Goal: Task Accomplishment & Management: Manage account settings

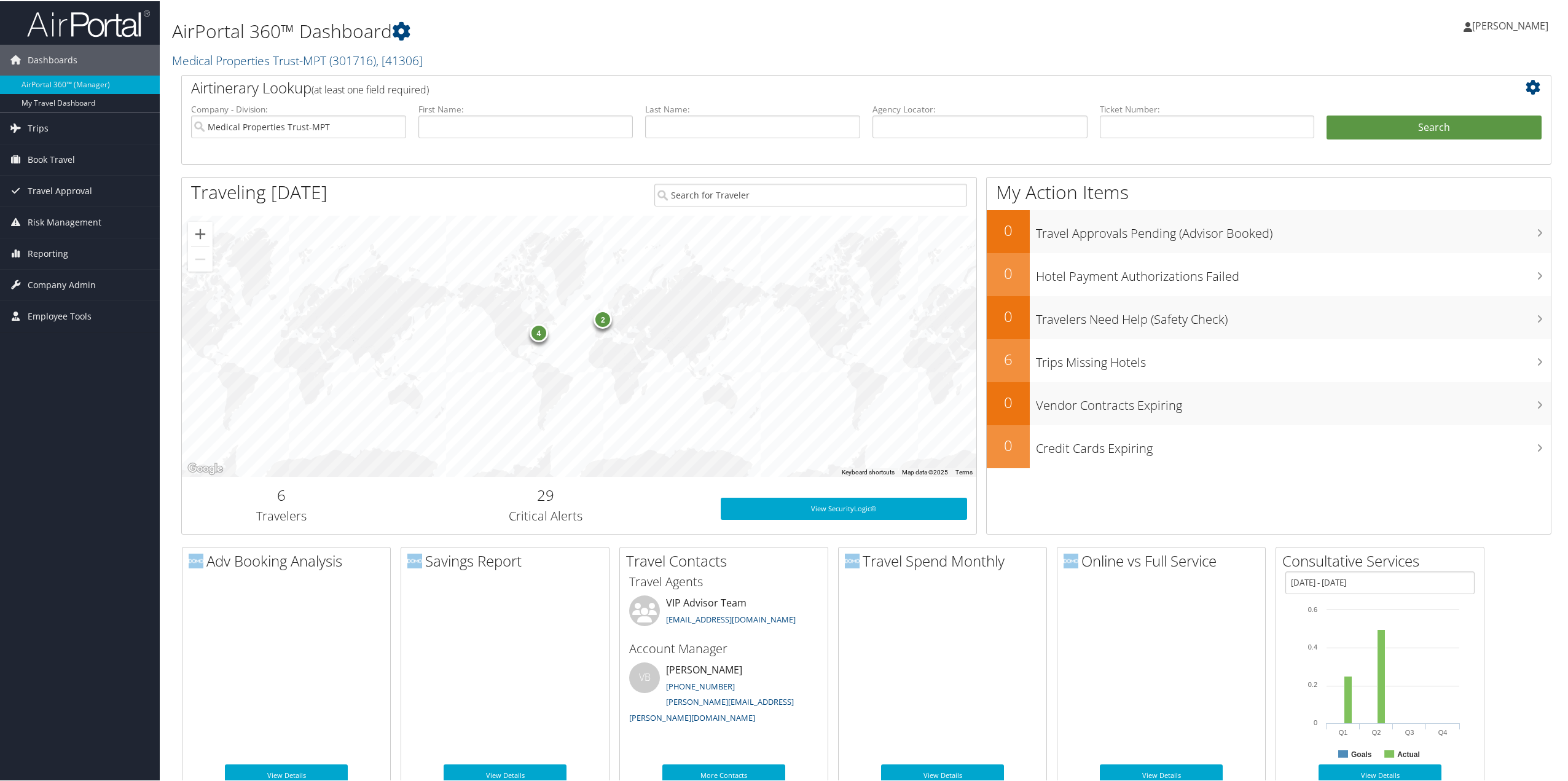
drag, startPoint x: 57, startPoint y: 122, endPoint x: 42, endPoint y: 135, distance: 19.8
click at [57, 122] on link "Trips" at bounding box center [79, 127] width 159 height 31
click at [83, 169] on link "Current/Future Trips" at bounding box center [79, 170] width 159 height 18
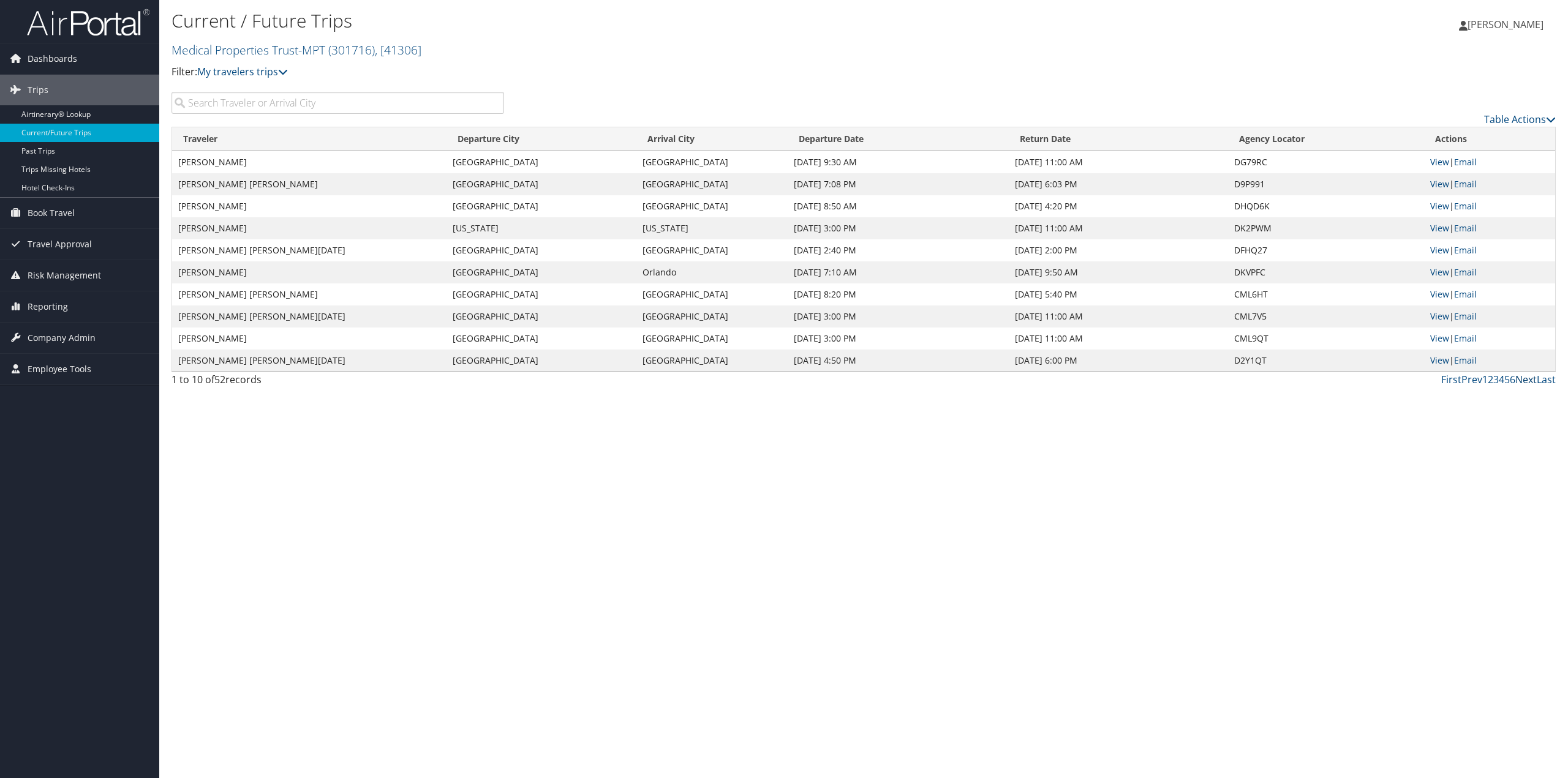
click at [1534, 379] on link "Next" at bounding box center [1526, 379] width 21 height 14
click at [48, 335] on span "Company Admin" at bounding box center [61, 338] width 68 height 30
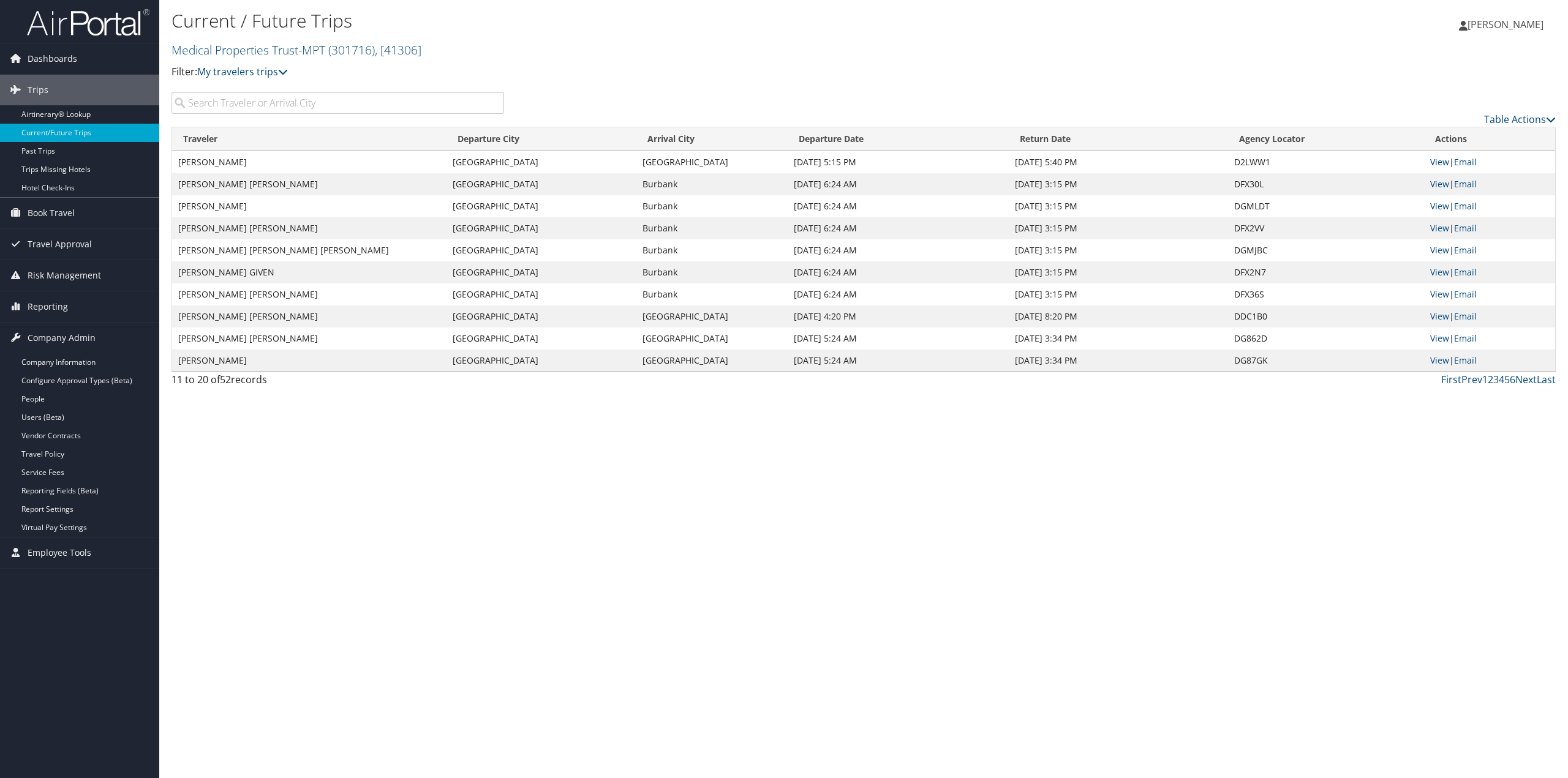
click at [36, 398] on link "People" at bounding box center [79, 399] width 159 height 18
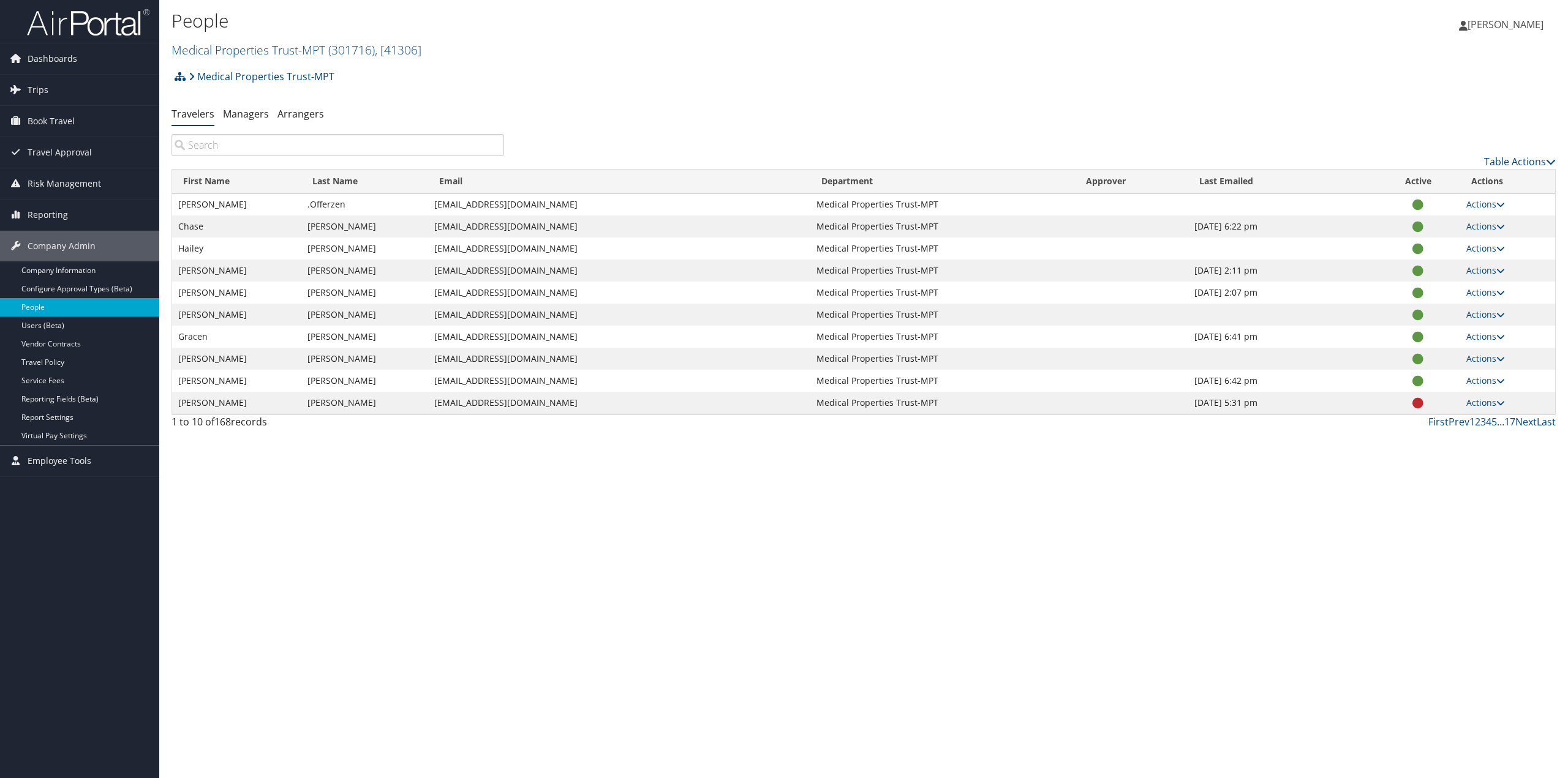
click at [235, 150] on input "search" at bounding box center [337, 145] width 333 height 22
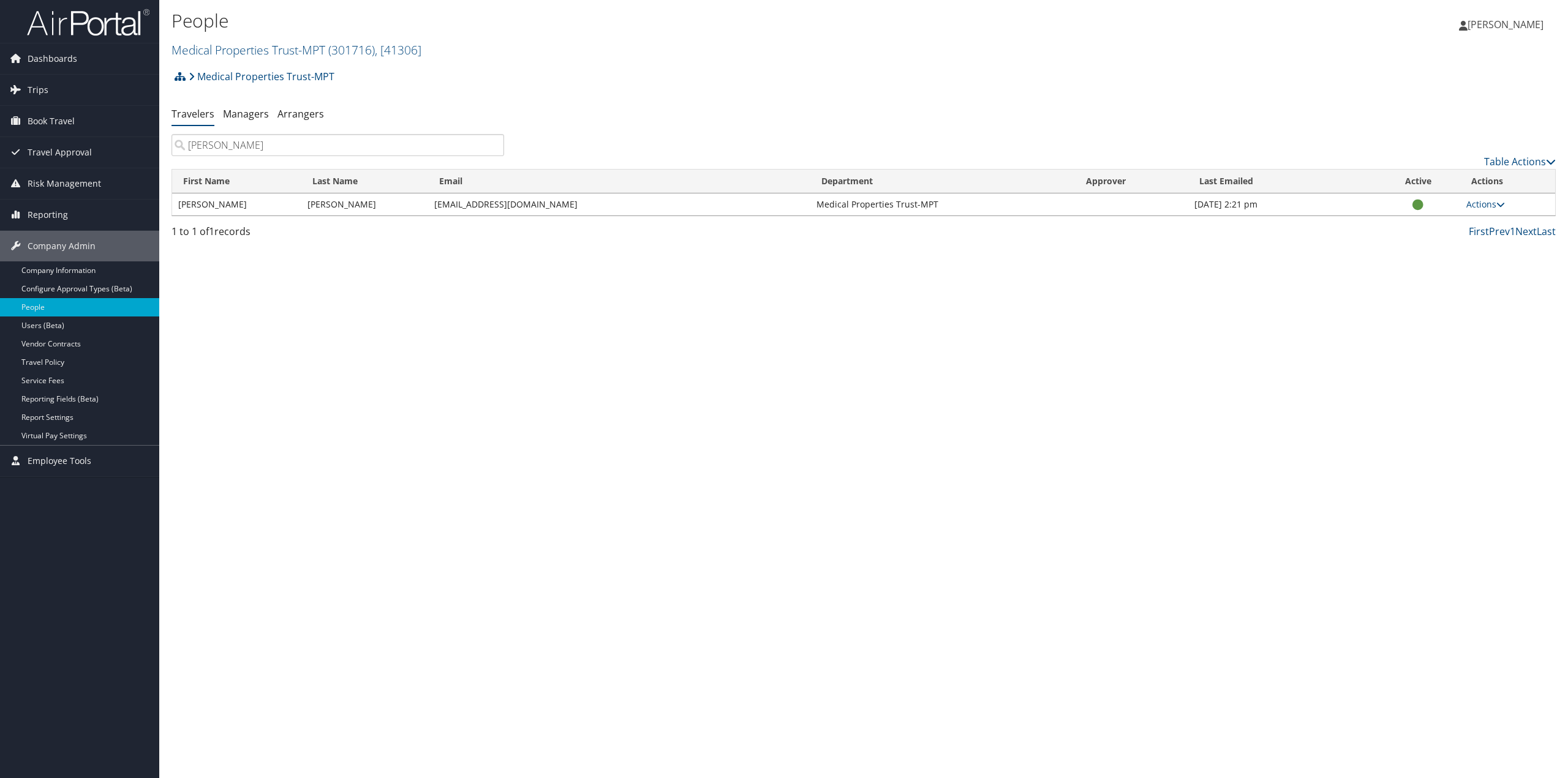
type input "emily hardy"
click at [1498, 204] on icon at bounding box center [1500, 204] width 8 height 8
click at [1417, 246] on link "View Profile" at bounding box center [1446, 243] width 113 height 21
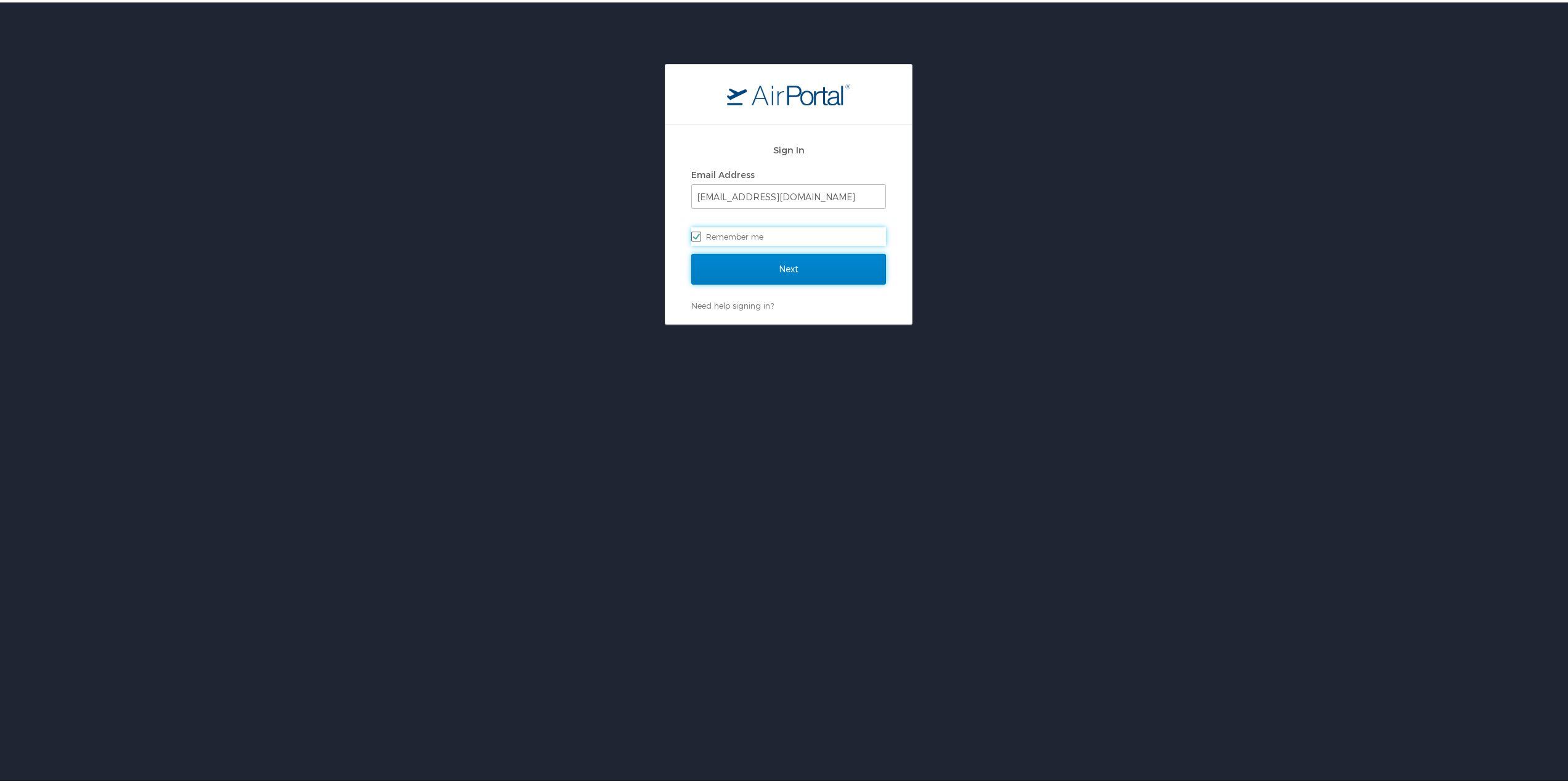
click at [776, 269] on input "Next" at bounding box center [788, 266] width 194 height 31
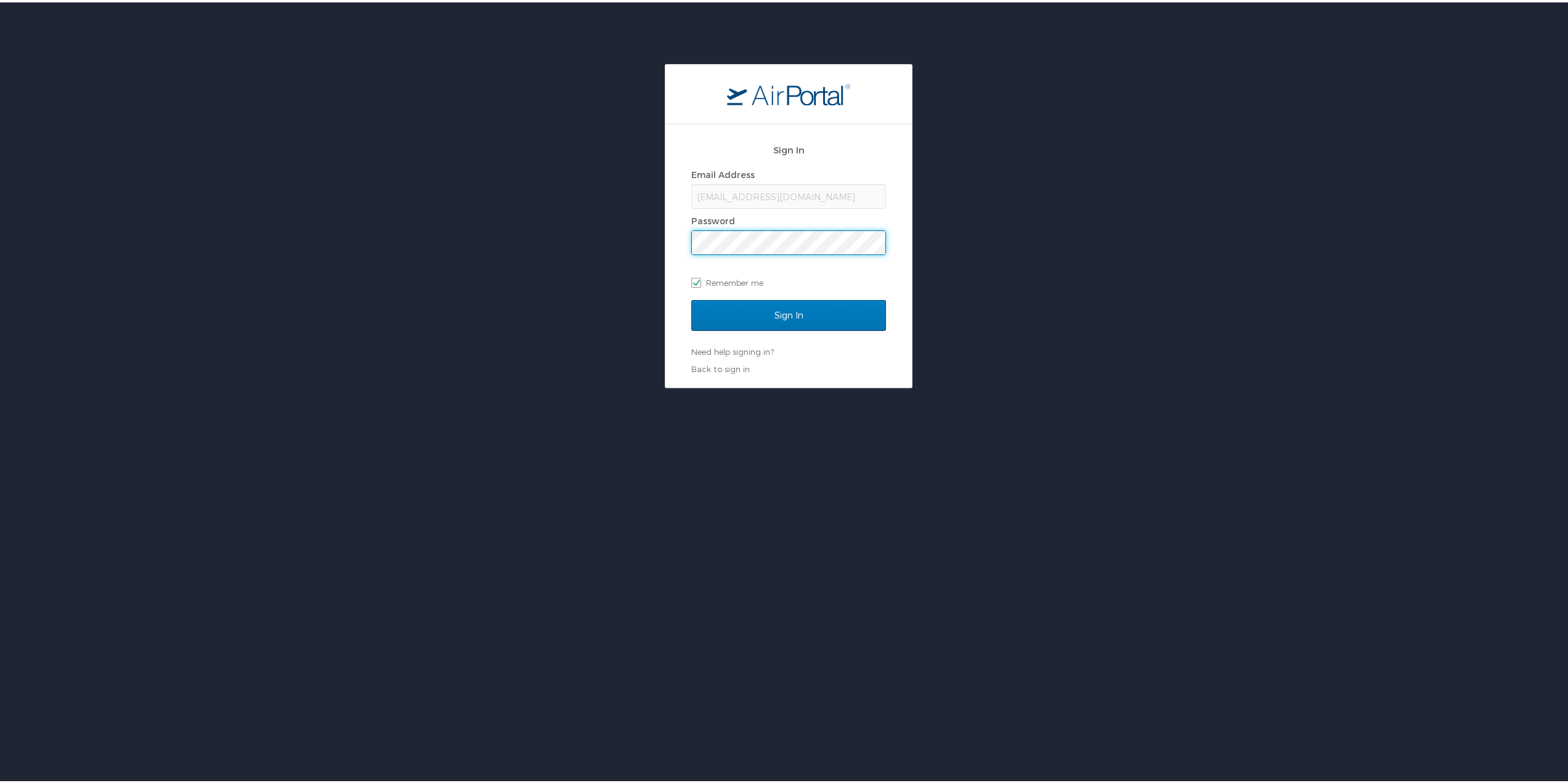
click at [691, 298] on input "Sign In" at bounding box center [788, 313] width 194 height 31
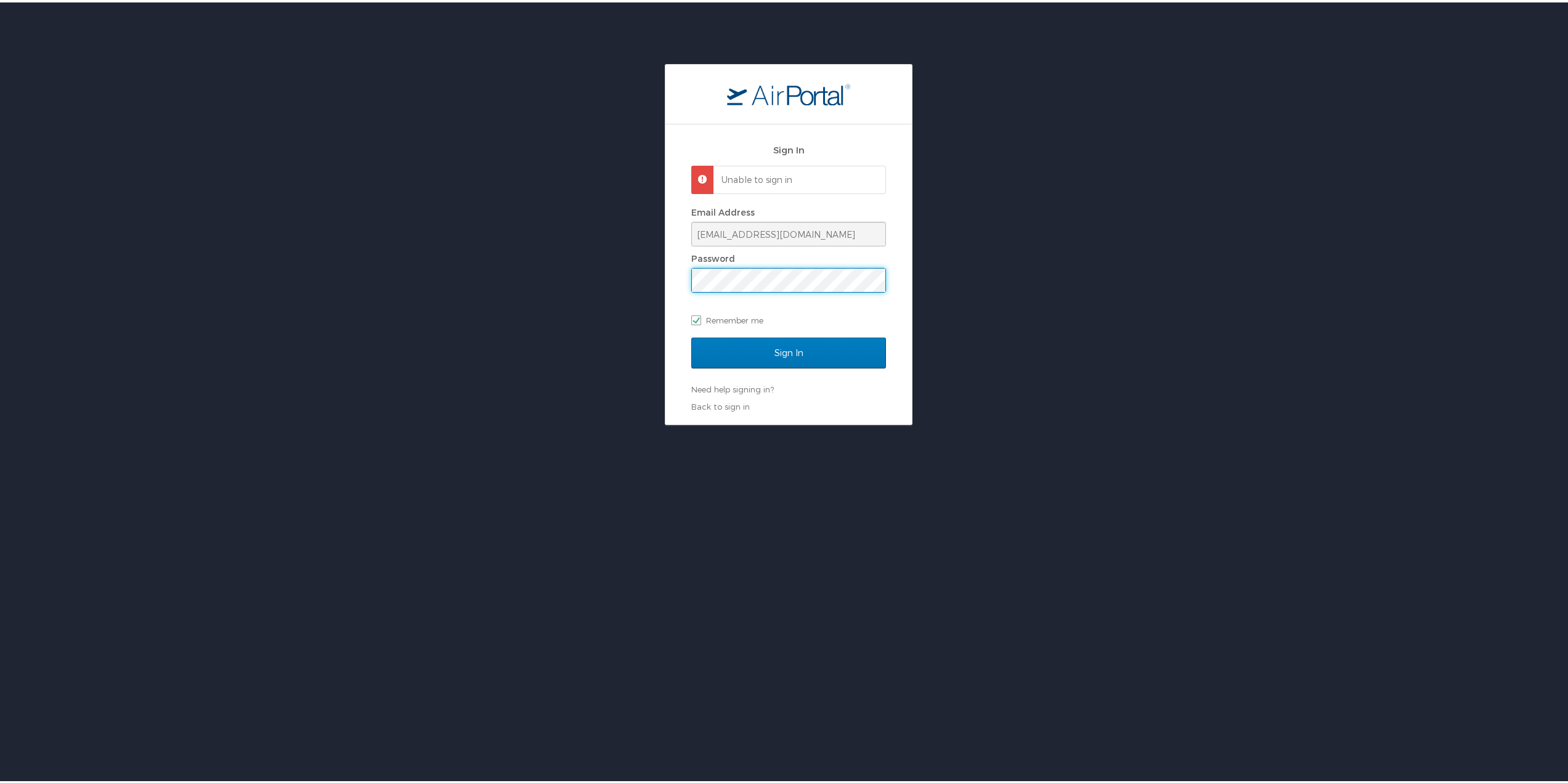
click at [639, 268] on div "Sign In Unable to sign in Email Address tmccollum@medicalpropertiestrust.com Pa…" at bounding box center [788, 241] width 1577 height 361
click at [691, 335] on input "Sign In" at bounding box center [788, 350] width 194 height 31
click at [797, 357] on input "Sign In" at bounding box center [788, 350] width 194 height 31
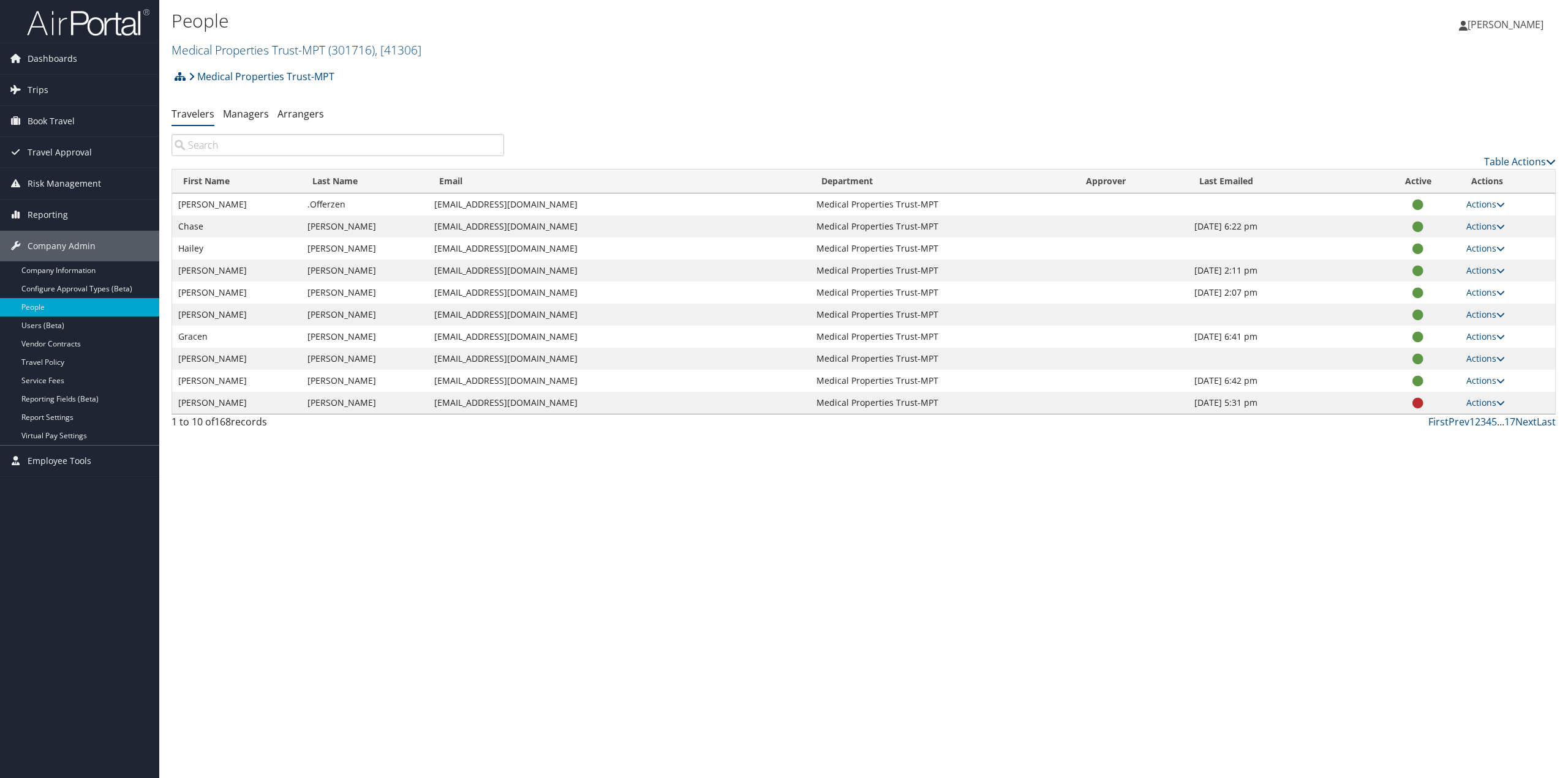
click at [53, 308] on link "People" at bounding box center [79, 307] width 159 height 18
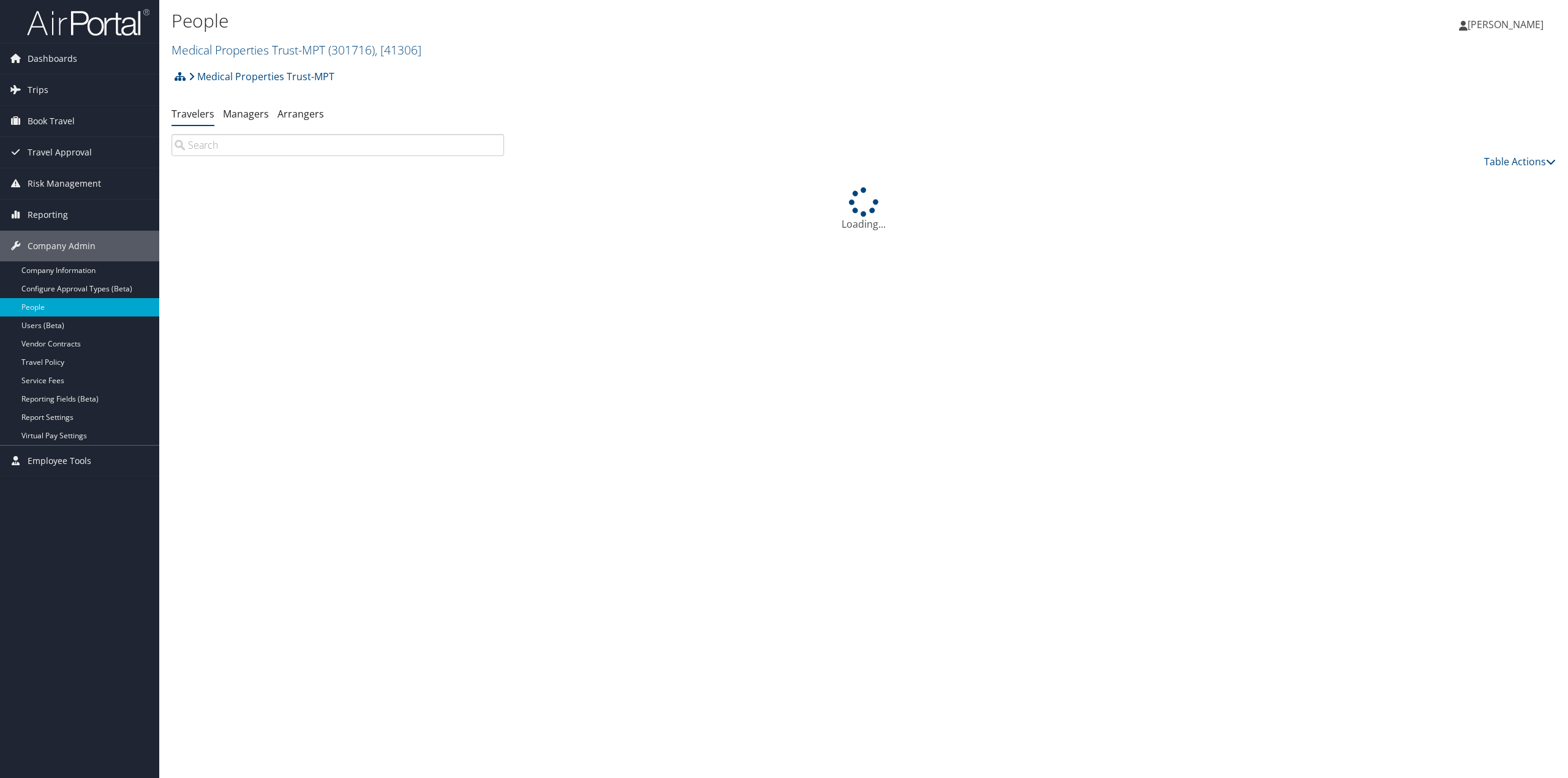
click at [244, 144] on input "search" at bounding box center [337, 145] width 333 height 22
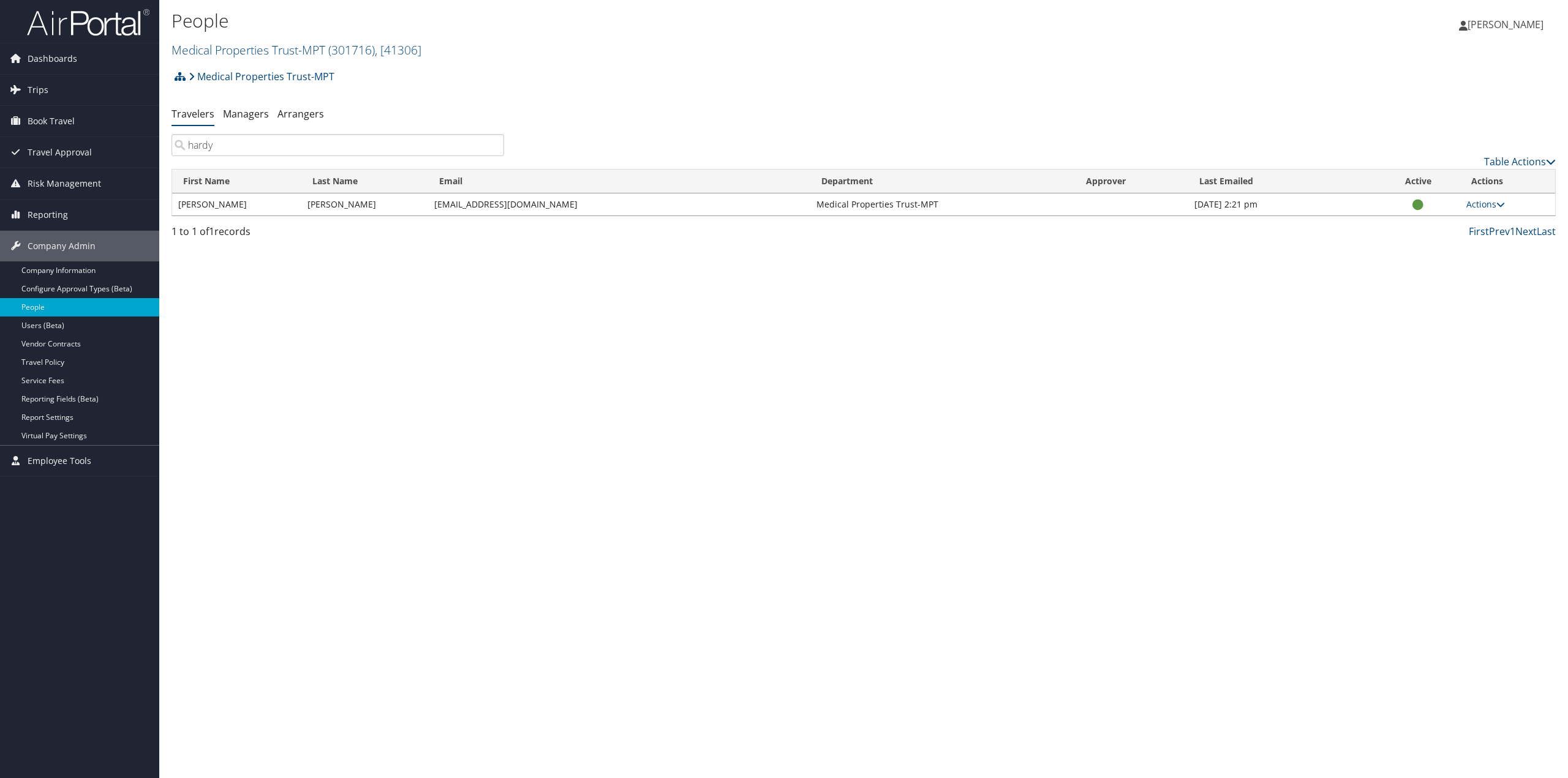
type input "hardy"
click at [1486, 210] on td "Actions User Settings View Profile Update Department Reset User's Password" at bounding box center [1508, 204] width 95 height 22
click at [1482, 202] on link "Actions" at bounding box center [1485, 204] width 38 height 12
click at [1438, 246] on link "View Profile" at bounding box center [1446, 243] width 113 height 21
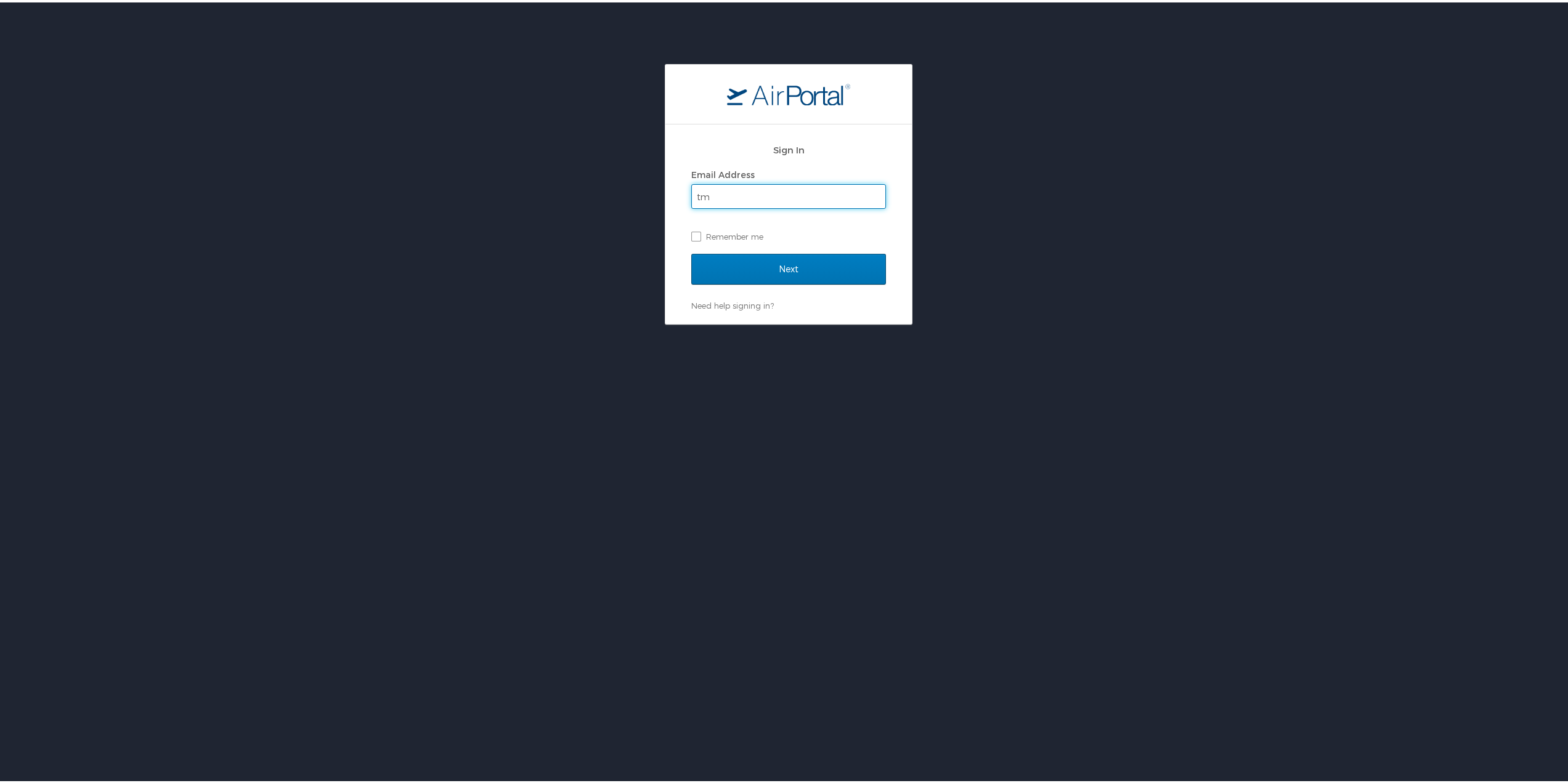
type input "tmccollum@medicalpropertiestrust.com"
click at [691, 234] on label "Remember me" at bounding box center [788, 234] width 194 height 18
click at [691, 234] on input "Remember me" at bounding box center [695, 233] width 8 height 8
checkbox input "true"
drag, startPoint x: 774, startPoint y: 268, endPoint x: 728, endPoint y: 264, distance: 46.2
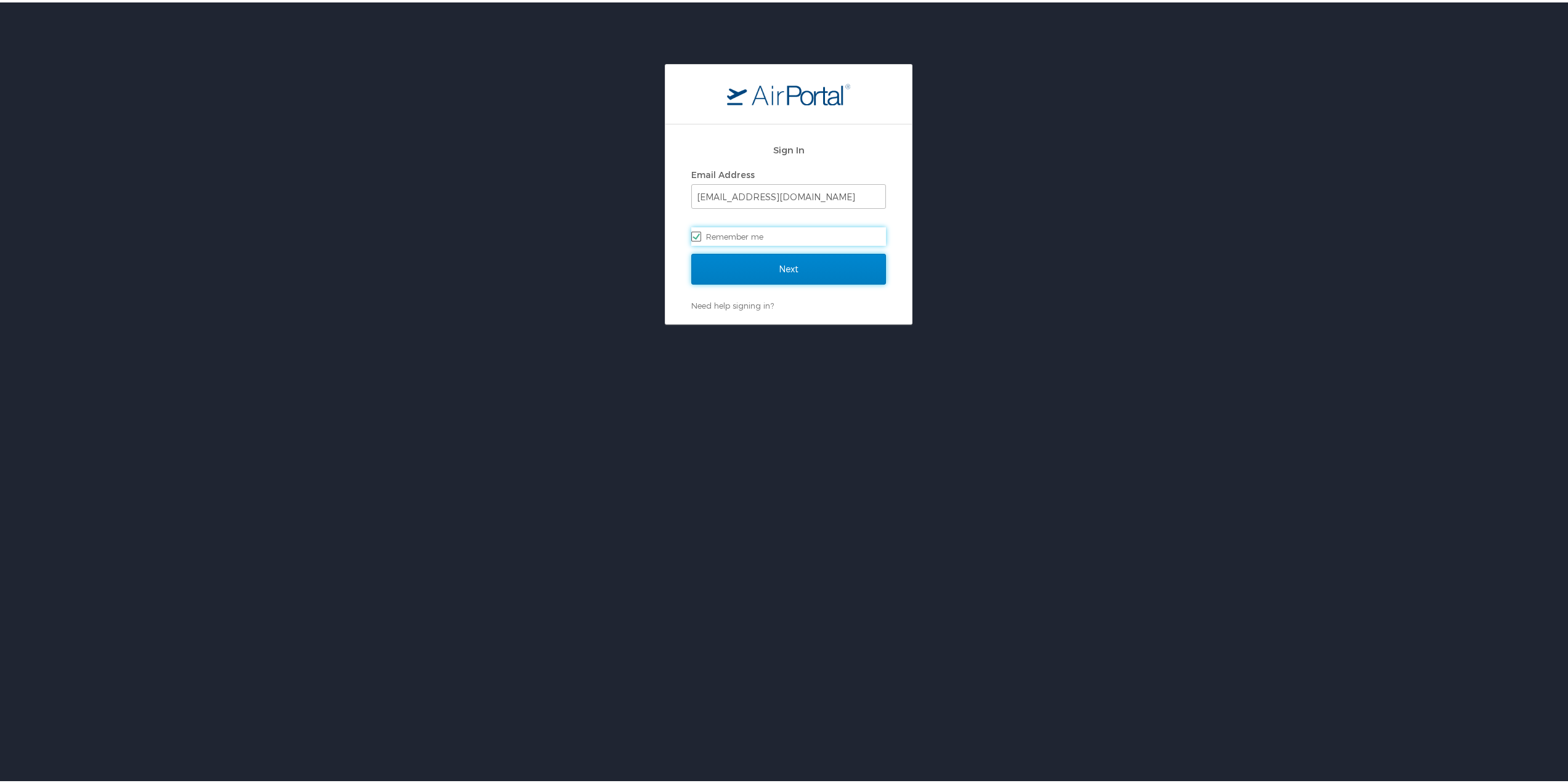
click at [774, 268] on input "Next" at bounding box center [788, 266] width 194 height 31
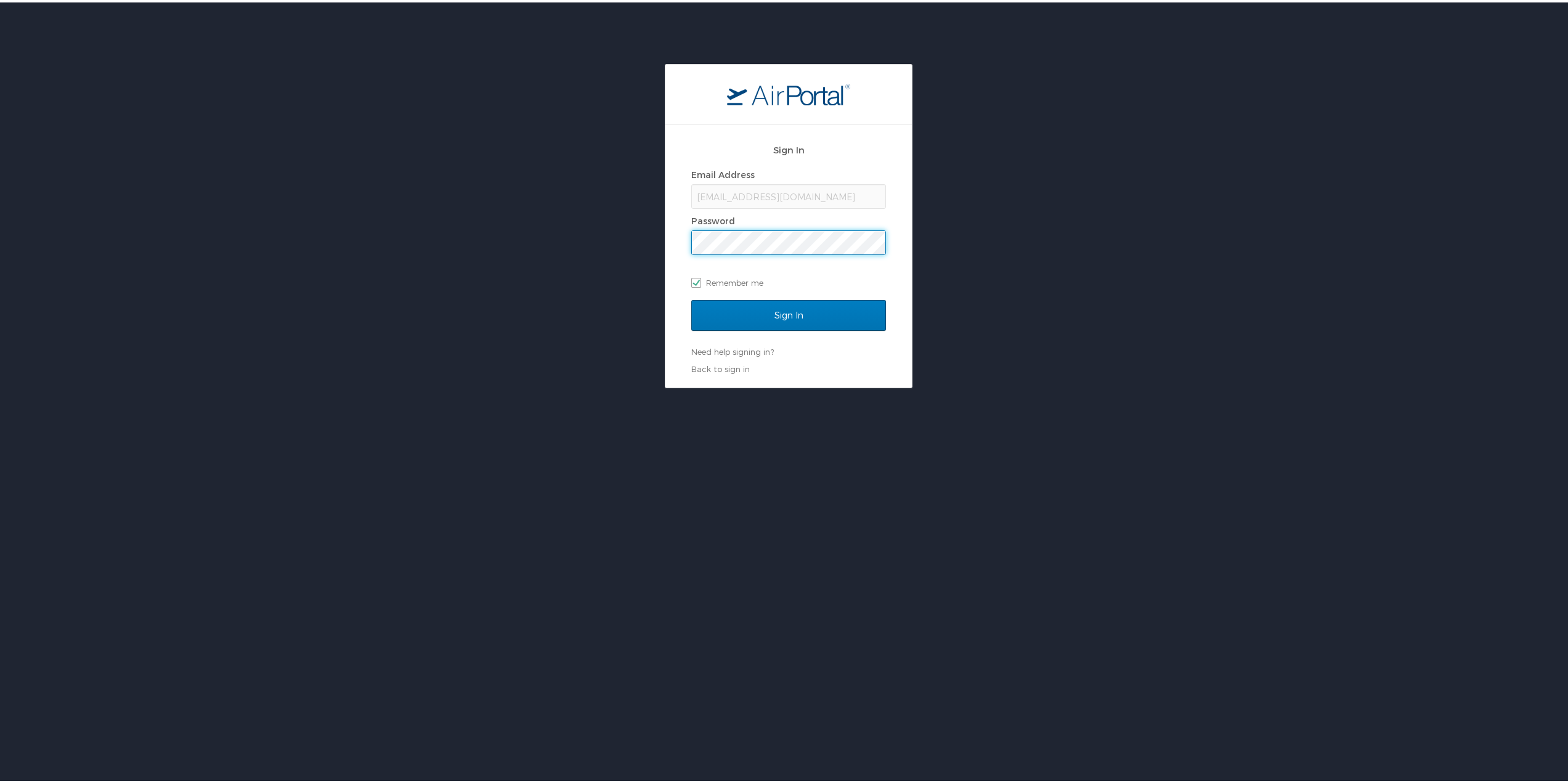
click at [691, 298] on input "Sign In" at bounding box center [788, 313] width 194 height 31
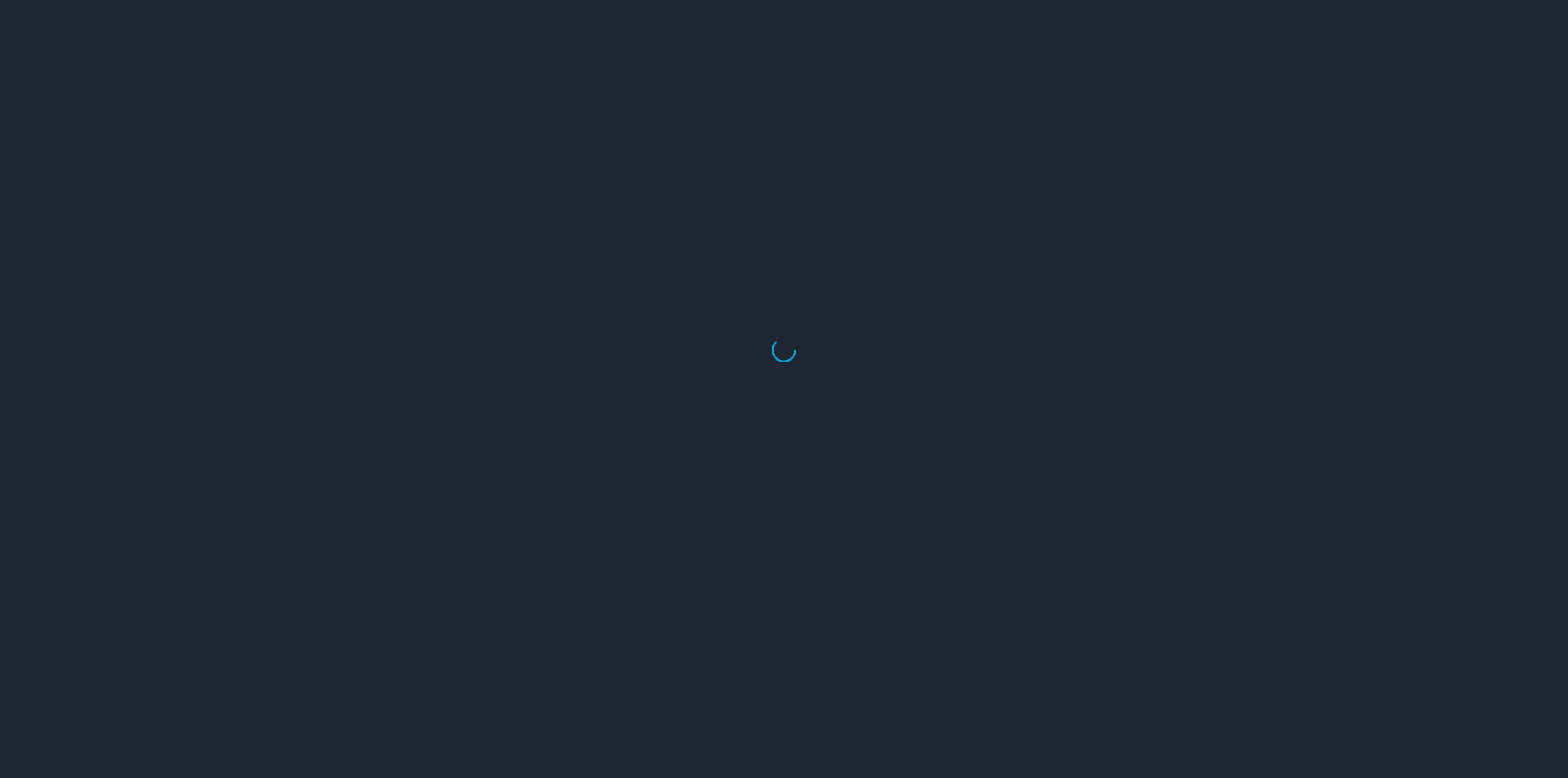
select select "US"
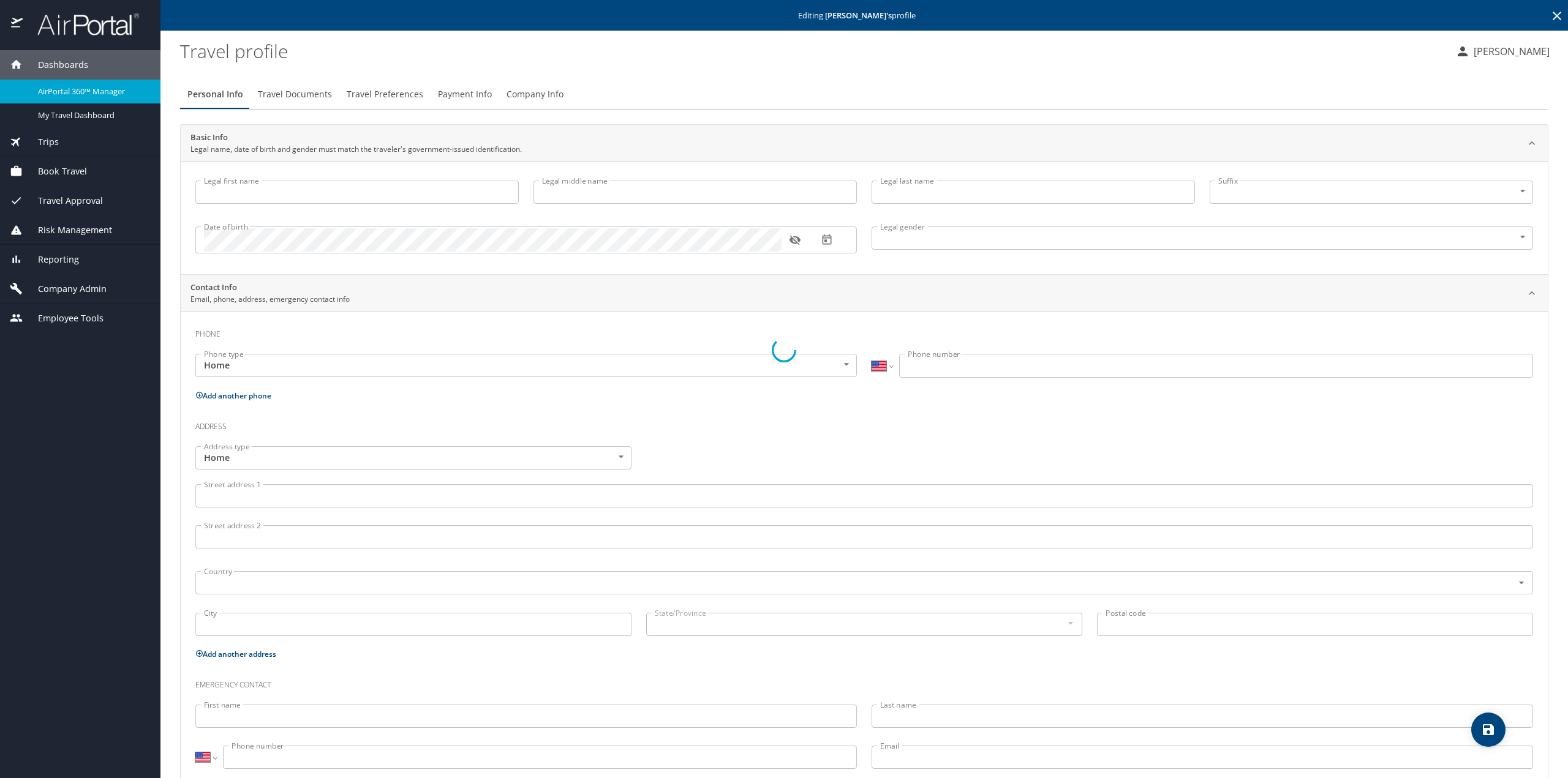
type input "[PERSON_NAME]"
type input "Female"
select select "US"
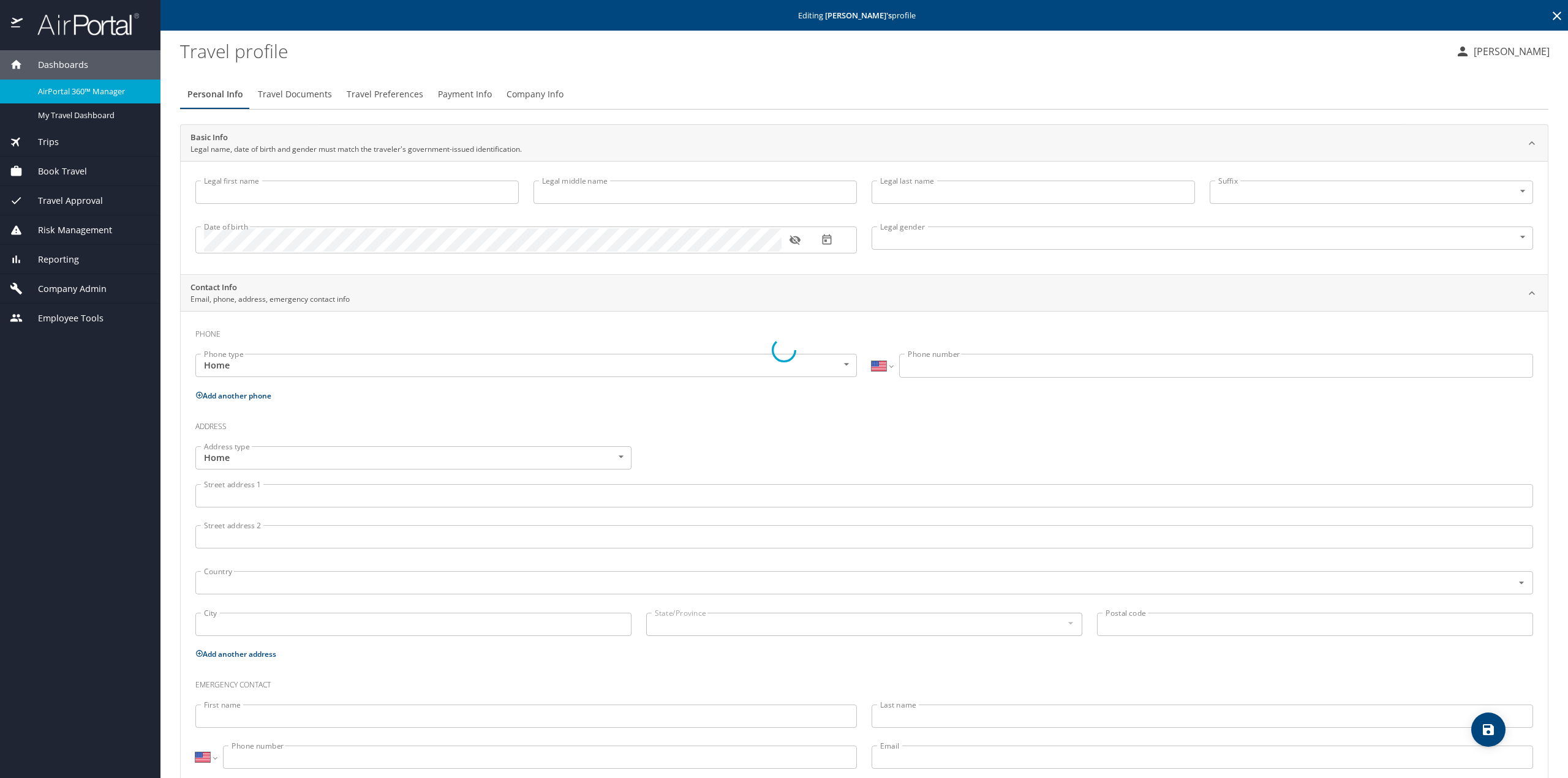
select select "EG"
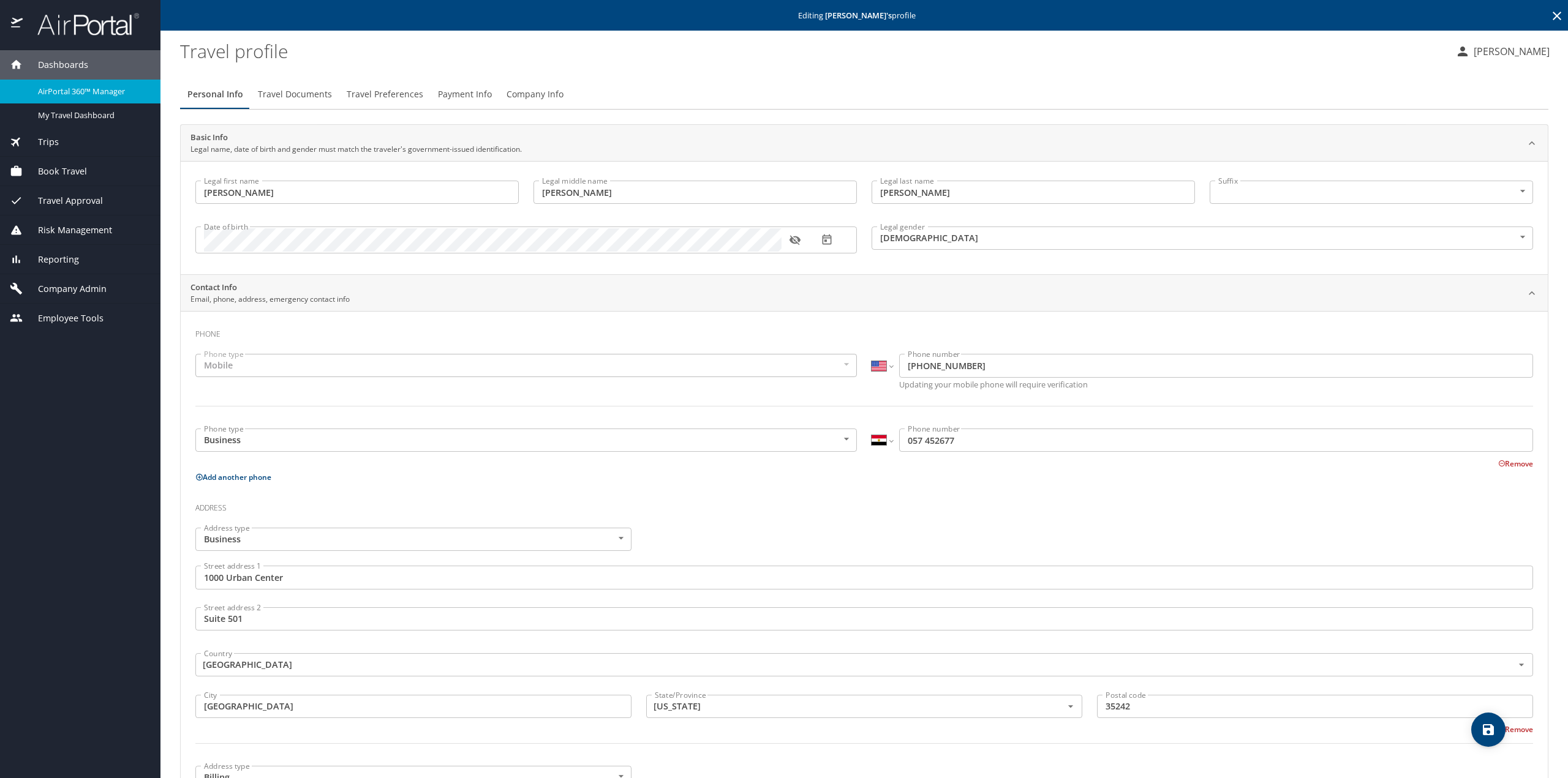
click at [391, 96] on span "Travel Preferences" at bounding box center [385, 95] width 77 height 16
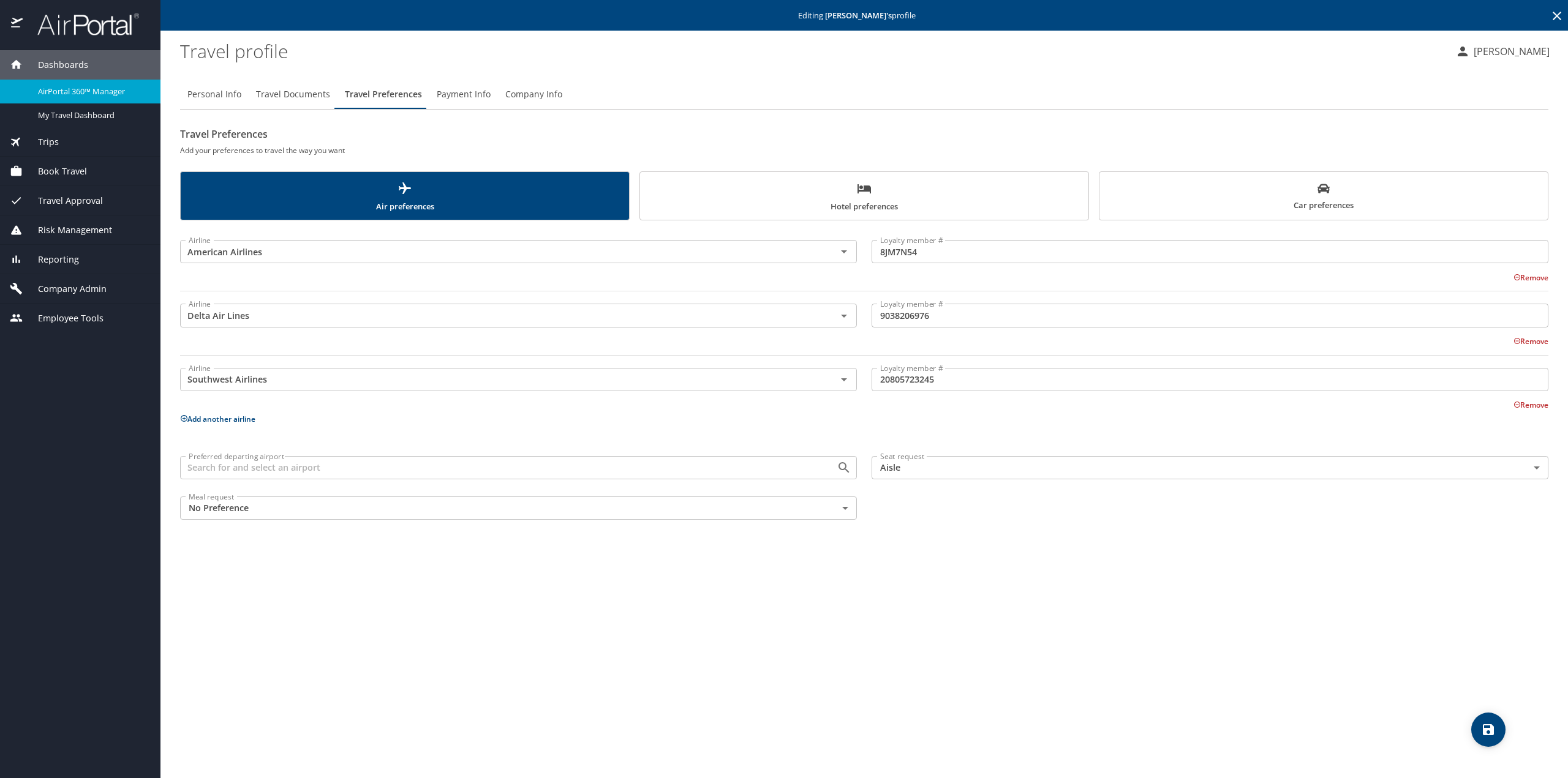
click at [893, 201] on span "Hotel preferences" at bounding box center [864, 197] width 433 height 32
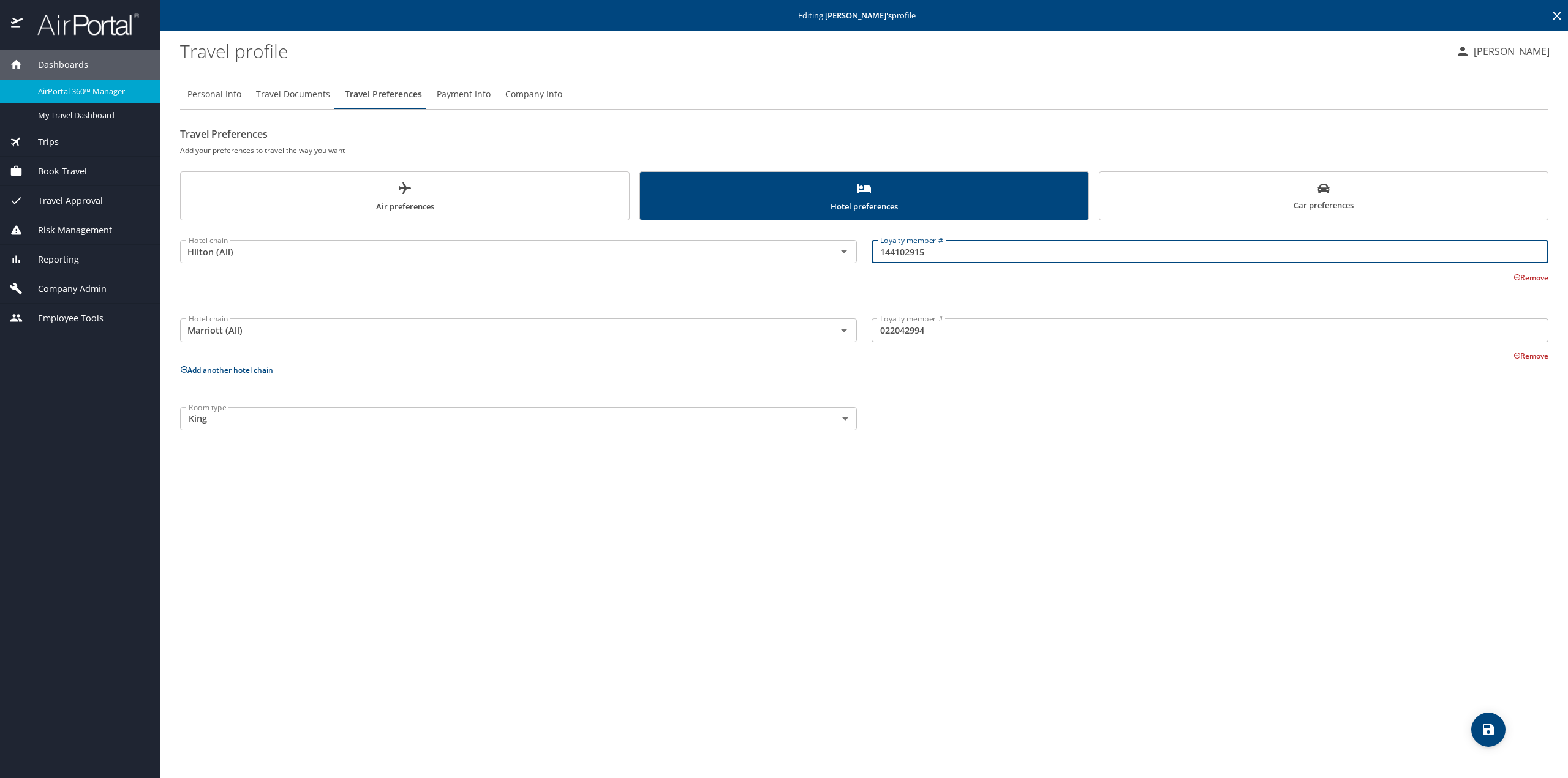
drag, startPoint x: 935, startPoint y: 250, endPoint x: 861, endPoint y: 255, distance: 74.2
click at [861, 255] on div "Hotel chain Hilton (All) Hotel chain Loyalty member # 144102915 Loyalty member …" at bounding box center [864, 270] width 1383 height 86
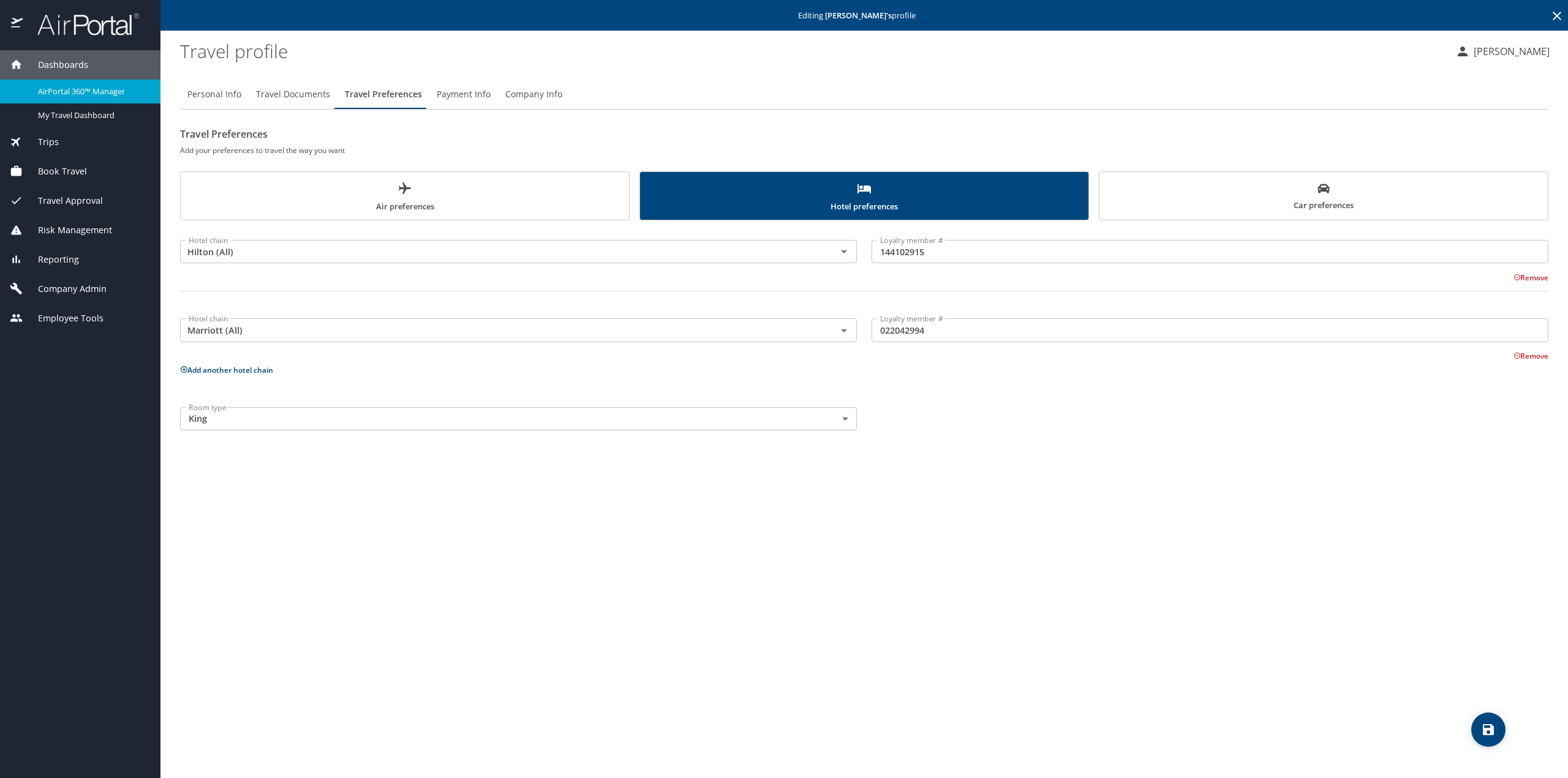
drag, startPoint x: 1253, startPoint y: 589, endPoint x: 1083, endPoint y: 531, distance: 179.6
click at [1253, 589] on div "Personal Info Travel Documents Travel Preferences Payment Info Company Info Tra…" at bounding box center [864, 424] width 1368 height 708
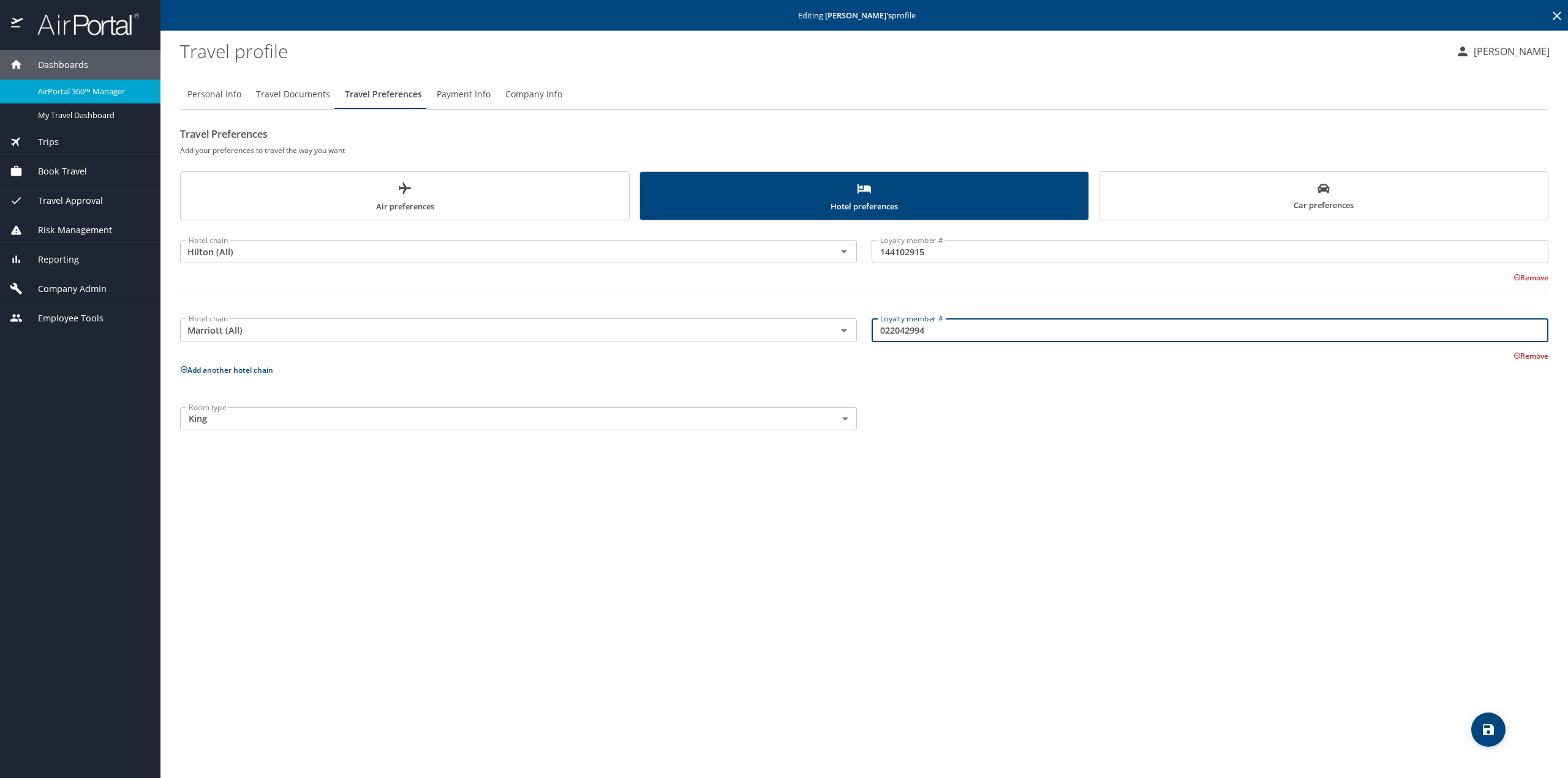
drag, startPoint x: 932, startPoint y: 329, endPoint x: 873, endPoint y: 325, distance: 59.1
click at [873, 325] on input "022042994" at bounding box center [1209, 330] width 677 height 23
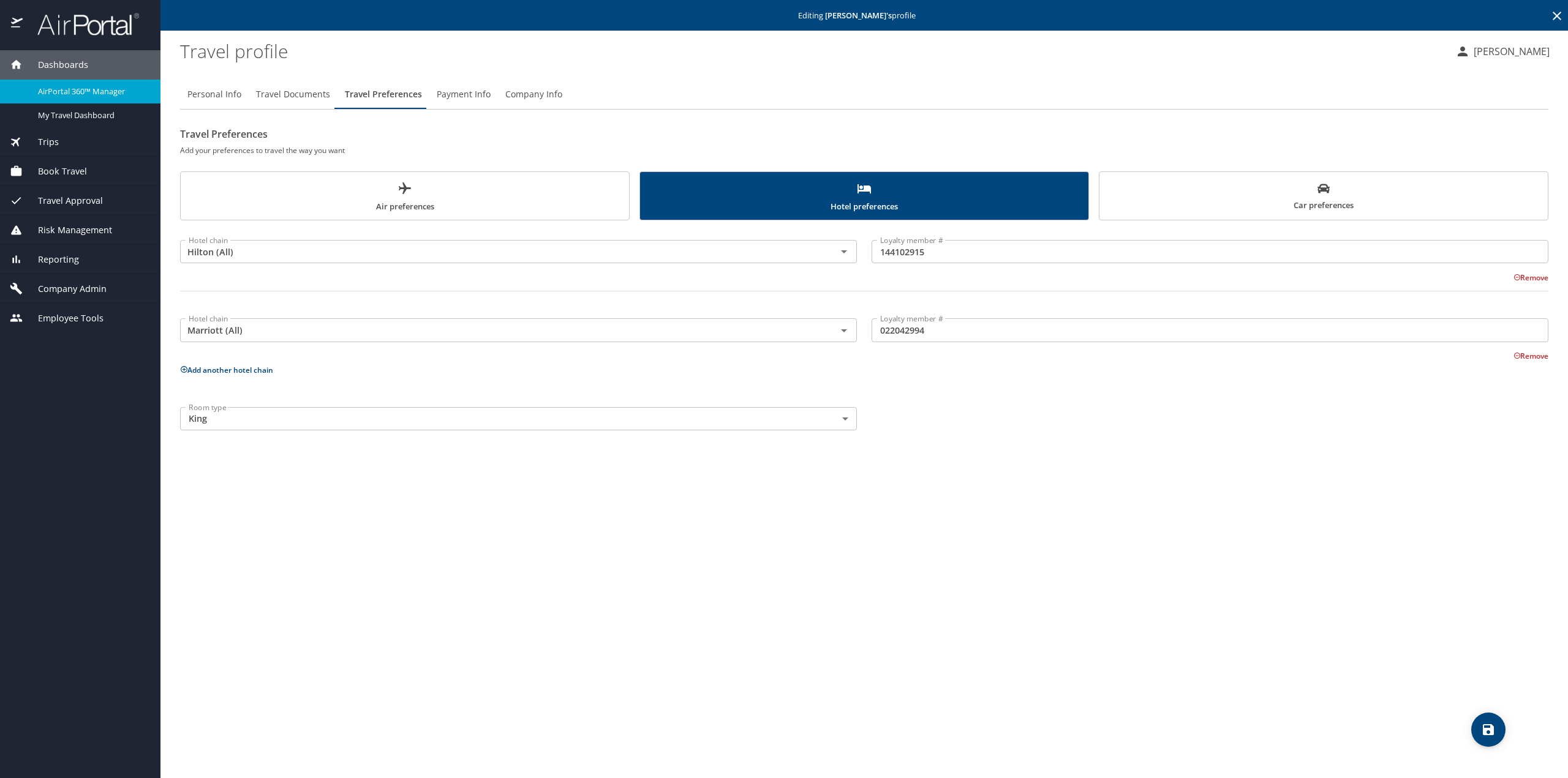
click at [1530, 357] on button "Remove" at bounding box center [1531, 356] width 35 height 10
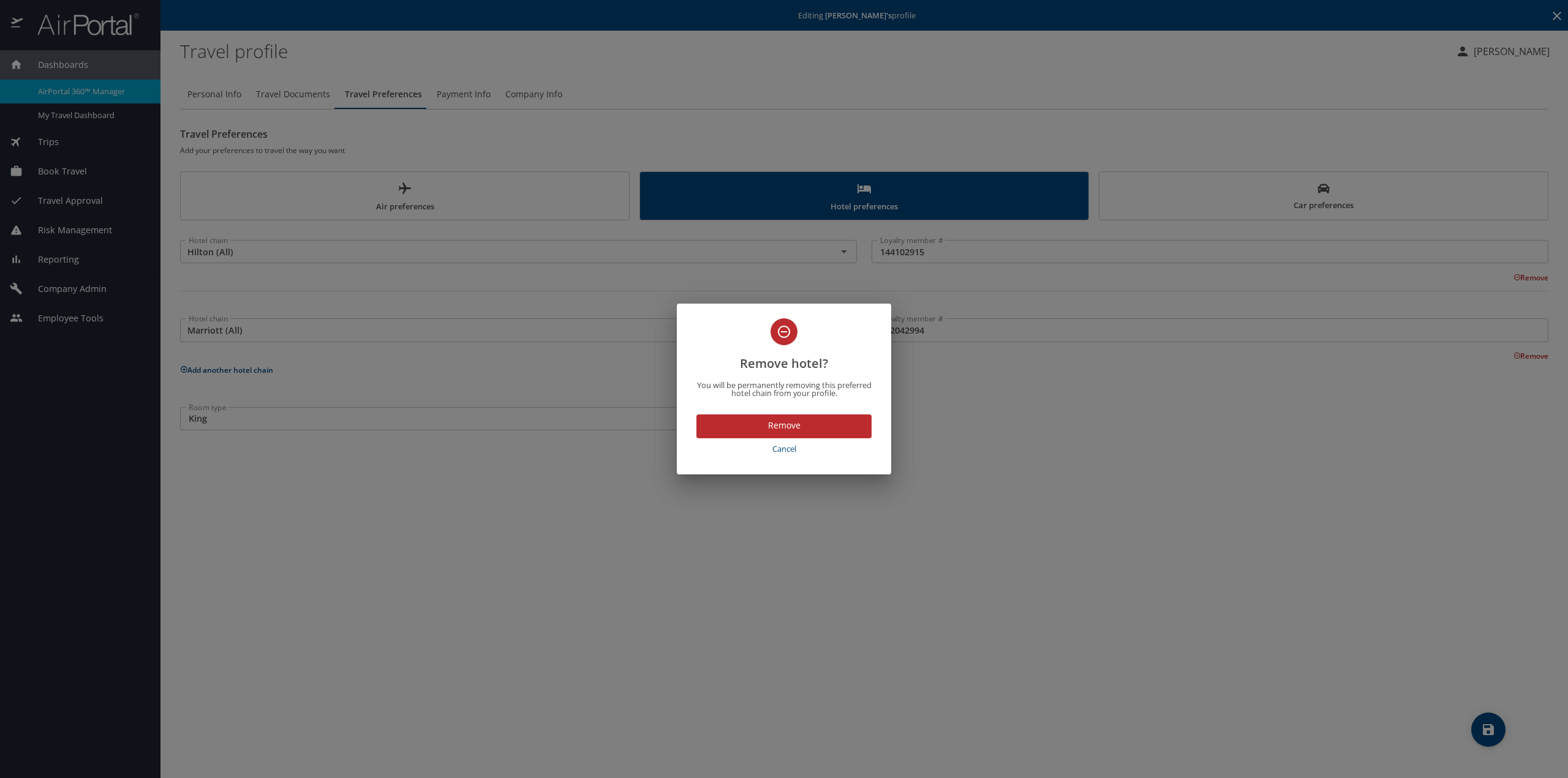
click at [1079, 464] on div "Remove hotel? You will be permanently removing this preferred hotel chain from …" at bounding box center [784, 389] width 1568 height 778
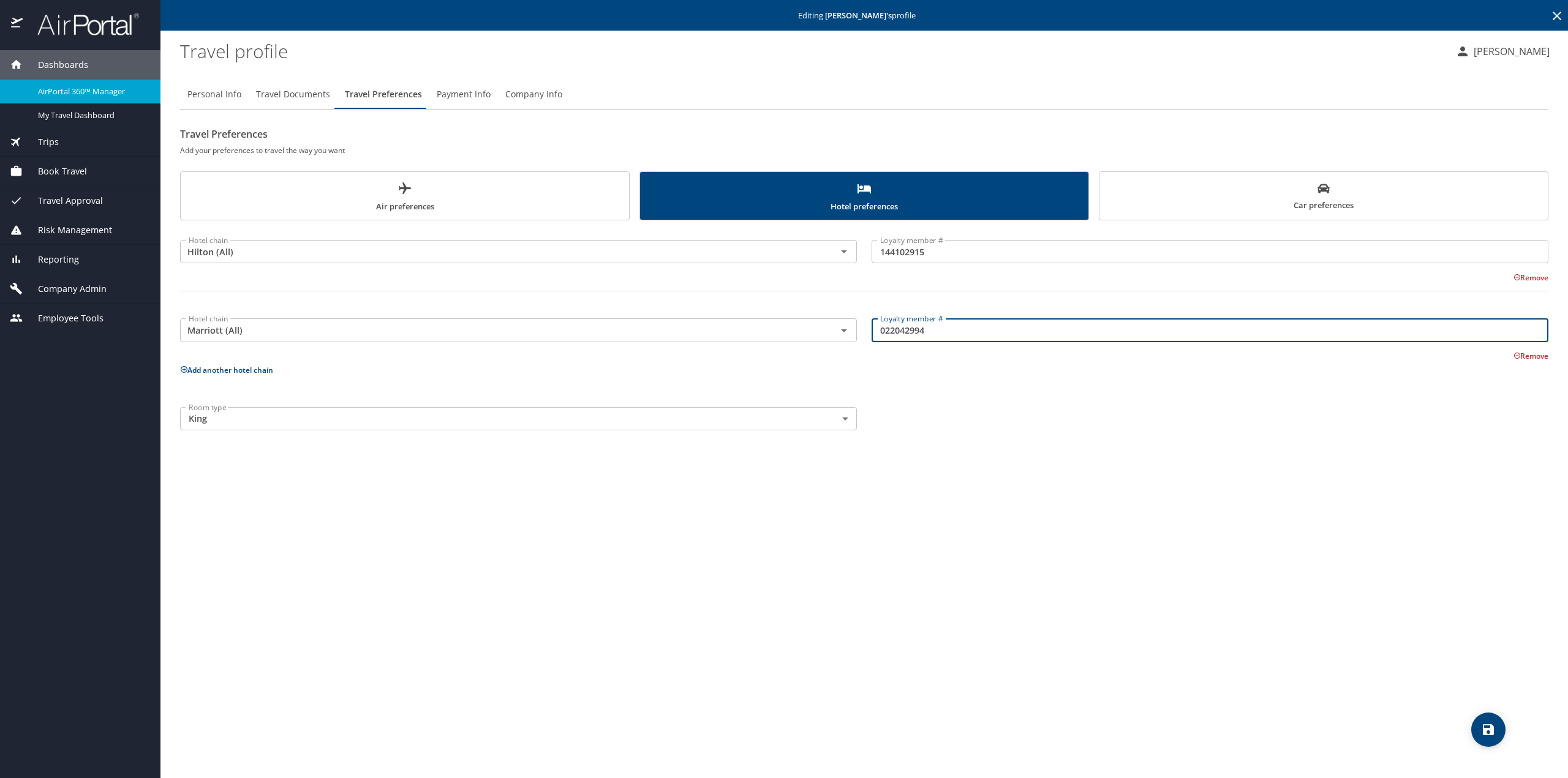
drag, startPoint x: 948, startPoint y: 335, endPoint x: 852, endPoint y: 338, distance: 96.0
click at [852, 338] on div "Hotel chain Marriott (All) Hotel chain Loyalty member # 022042994 Loyalty membe…" at bounding box center [864, 334] width 1383 height 56
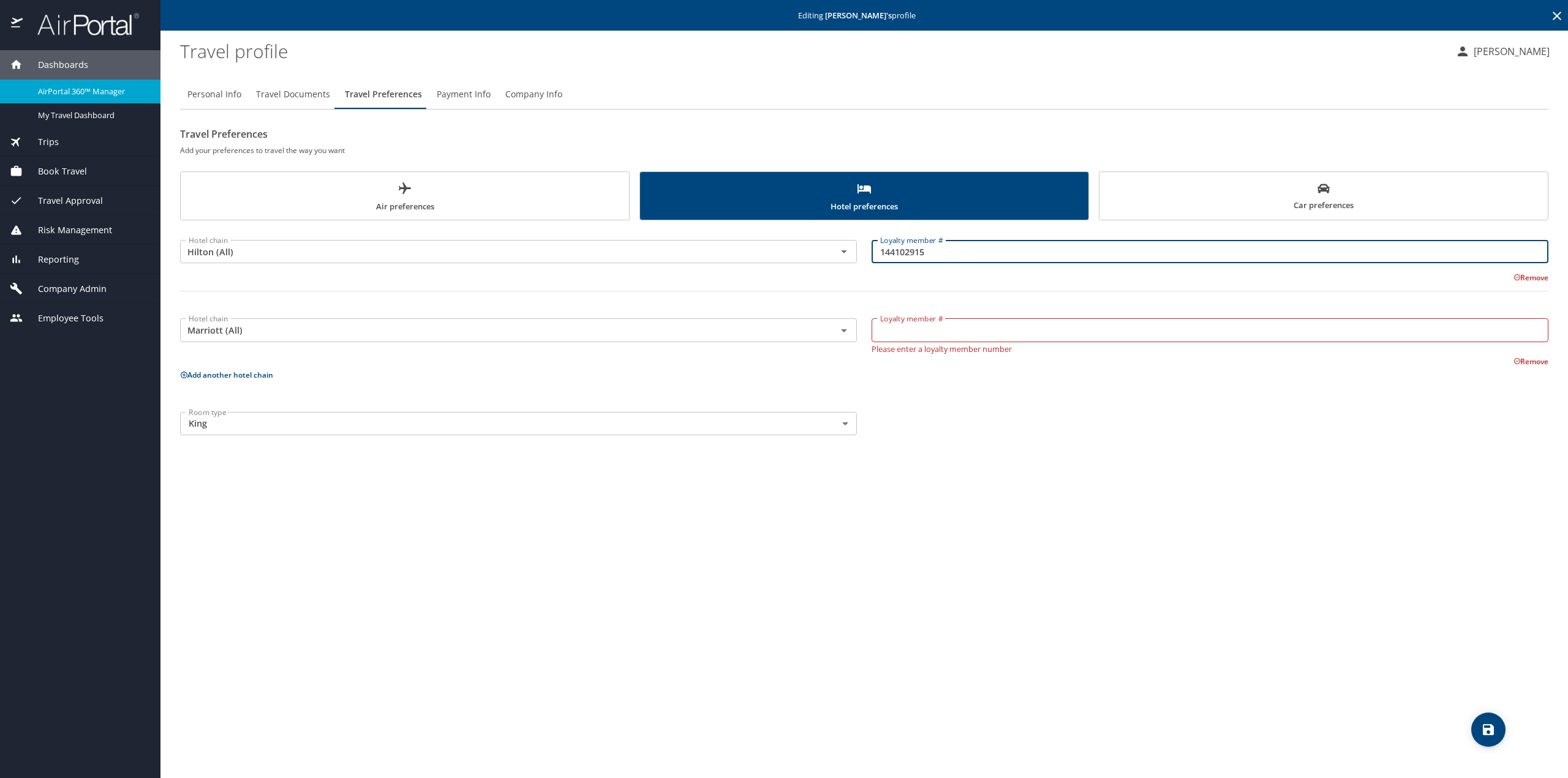
drag, startPoint x: 928, startPoint y: 253, endPoint x: 861, endPoint y: 253, distance: 67.0
click at [861, 253] on div "Hotel chain Hilton (All) Hotel chain Loyalty member # 144102915 Loyalty member …" at bounding box center [864, 270] width 1383 height 86
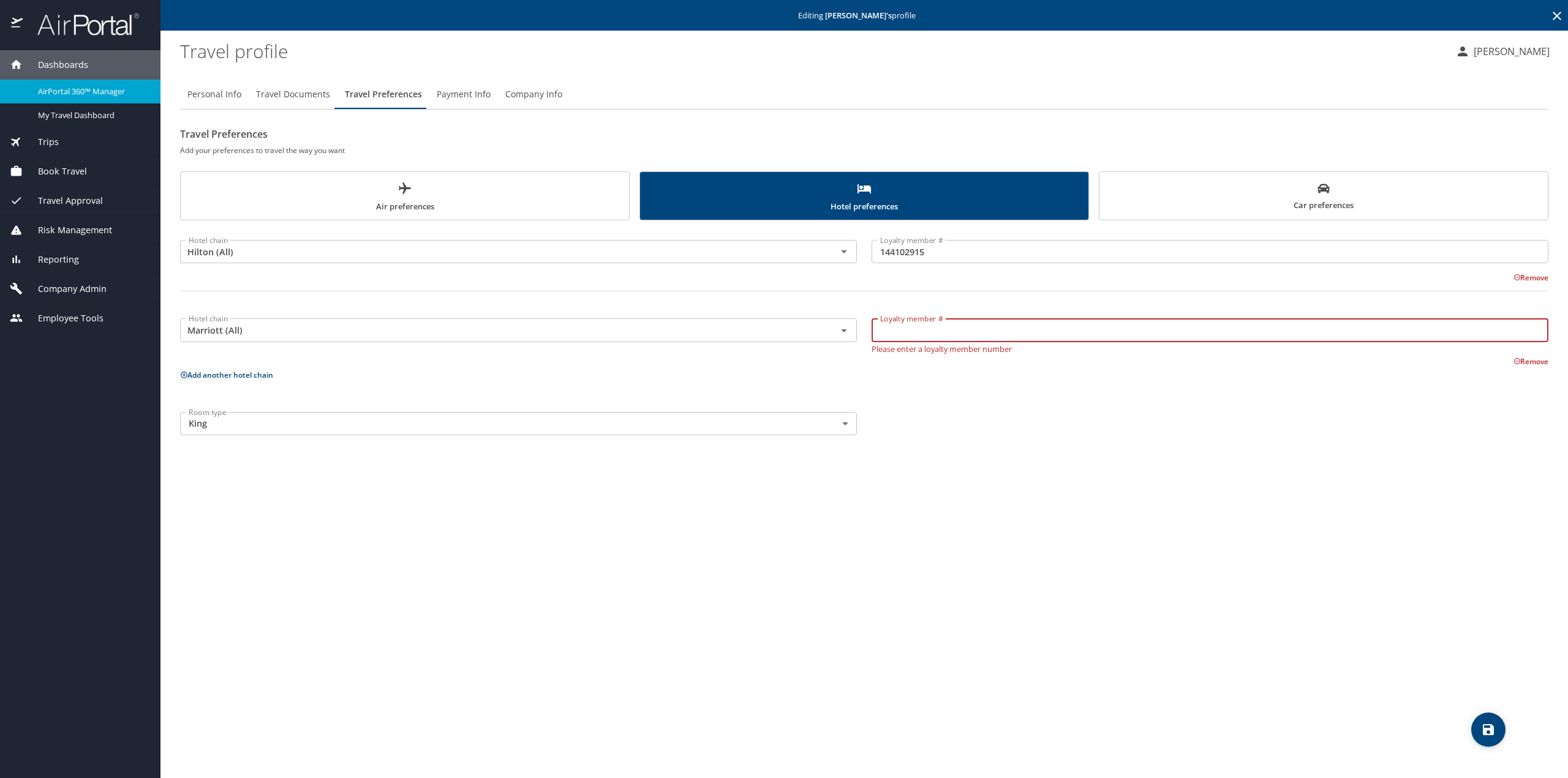
click at [900, 333] on input "Loyalty member #" at bounding box center [1209, 330] width 677 height 23
paste input "144102915"
type input "144102915"
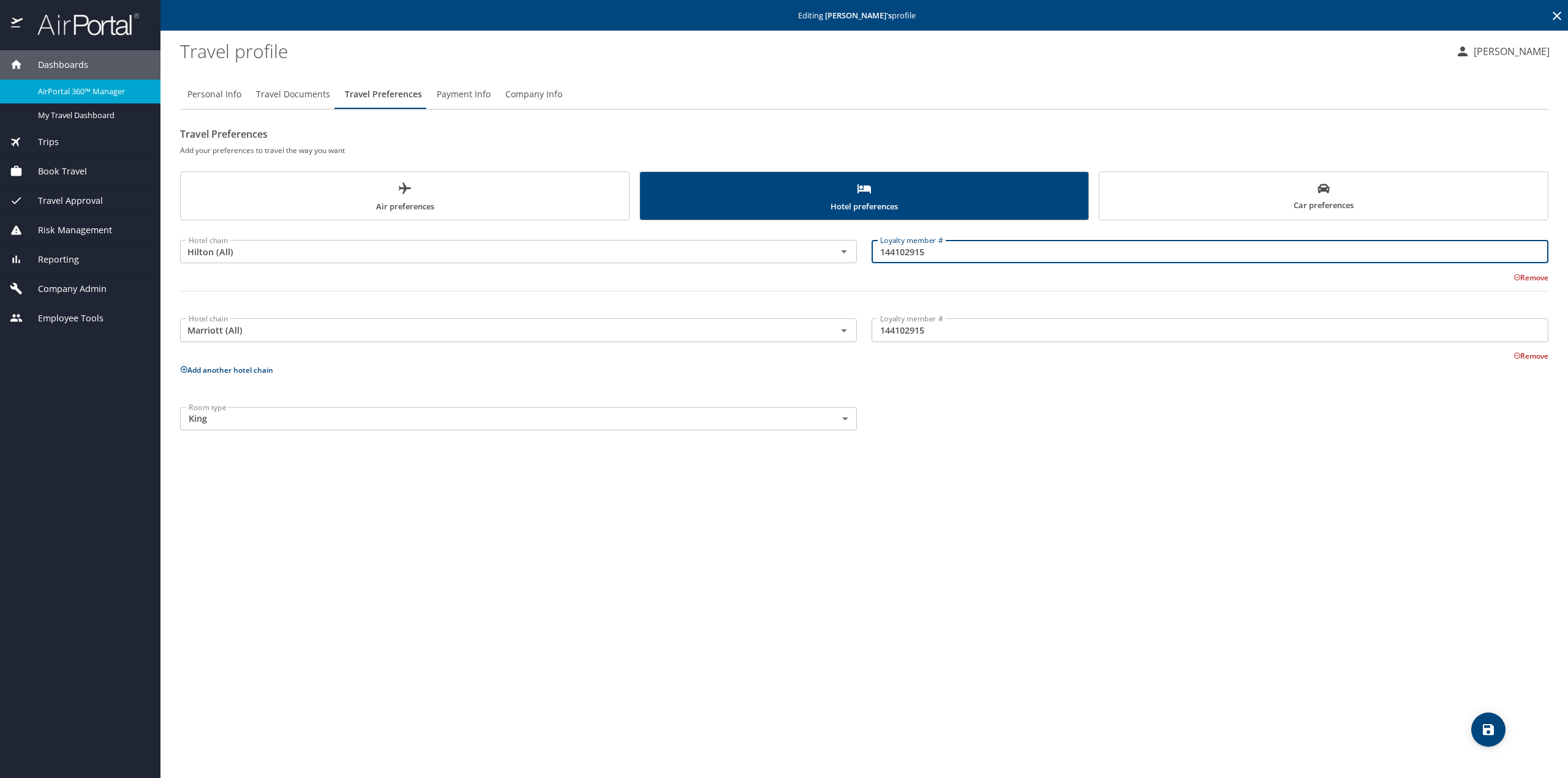
drag, startPoint x: 935, startPoint y: 246, endPoint x: 826, endPoint y: 245, distance: 109.0
click at [826, 245] on div "Hotel chain Hilton (All) Hotel chain Loyalty member # 144102915 Loyalty member …" at bounding box center [864, 270] width 1383 height 86
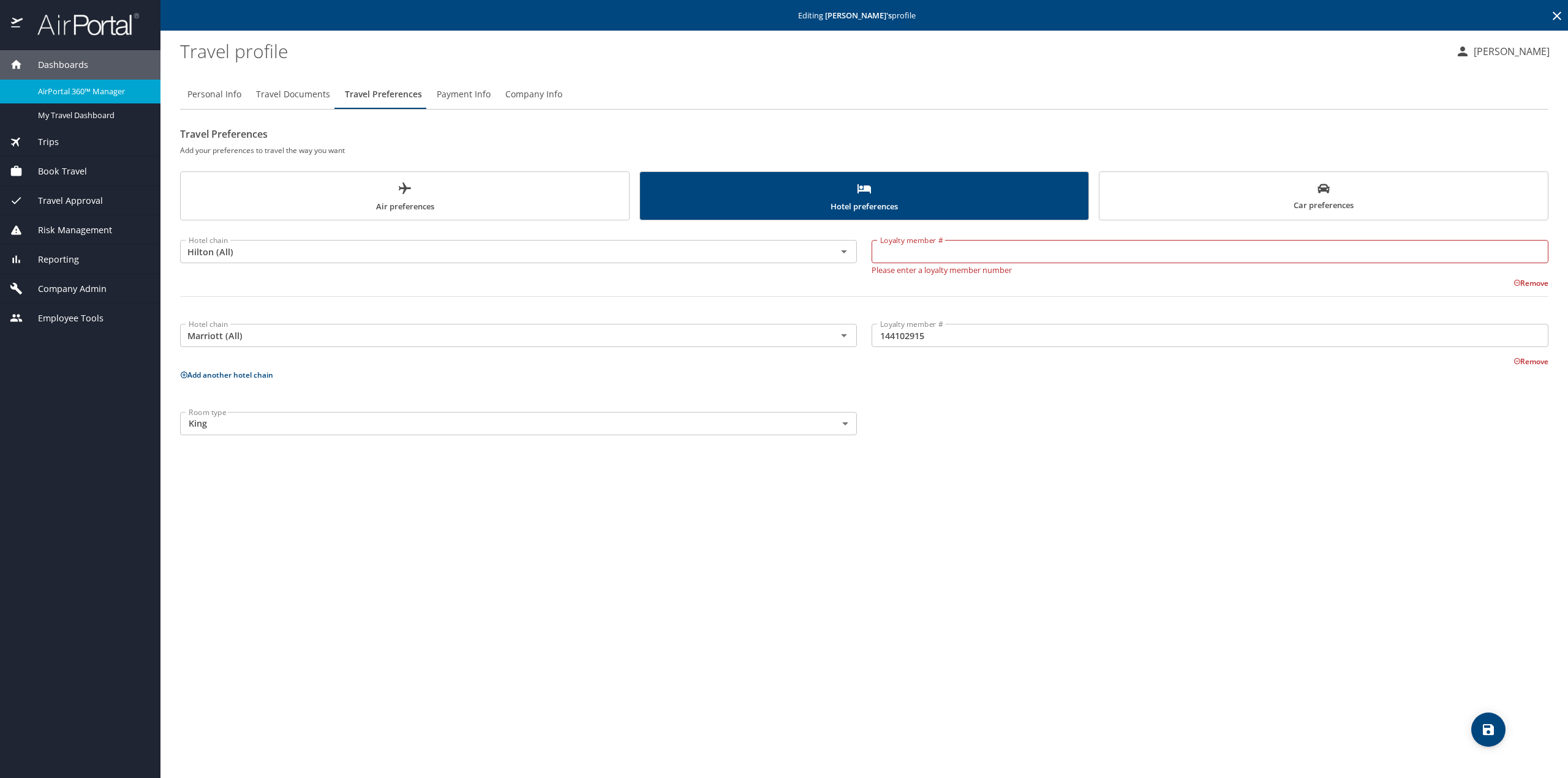
click at [948, 255] on input "Loyalty member #" at bounding box center [1209, 252] width 677 height 23
paste input "022042994"
type input "022042994"
click at [1490, 728] on icon "save" at bounding box center [1488, 729] width 11 height 11
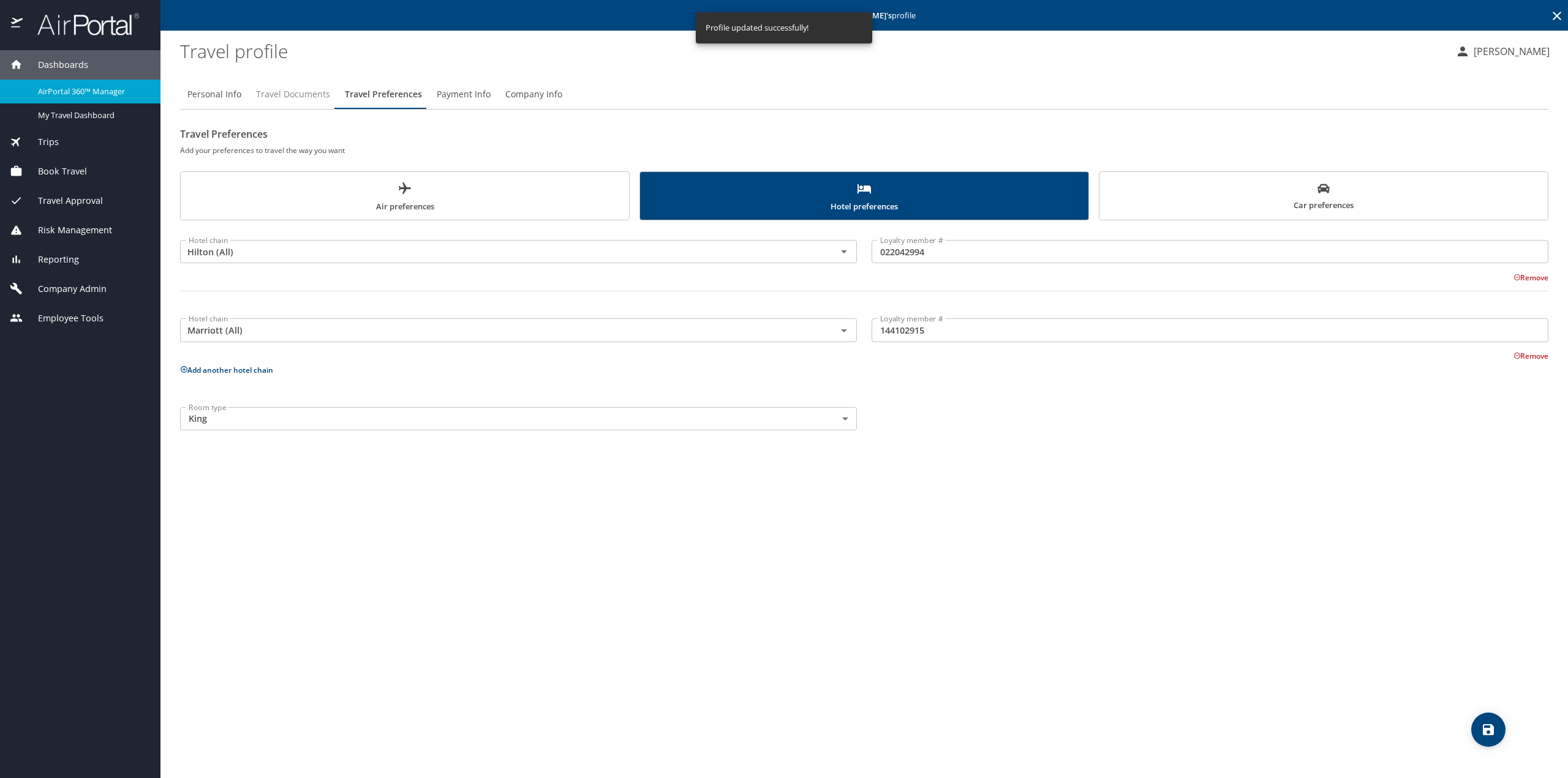
click at [303, 95] on span "Travel Documents" at bounding box center [293, 95] width 74 height 16
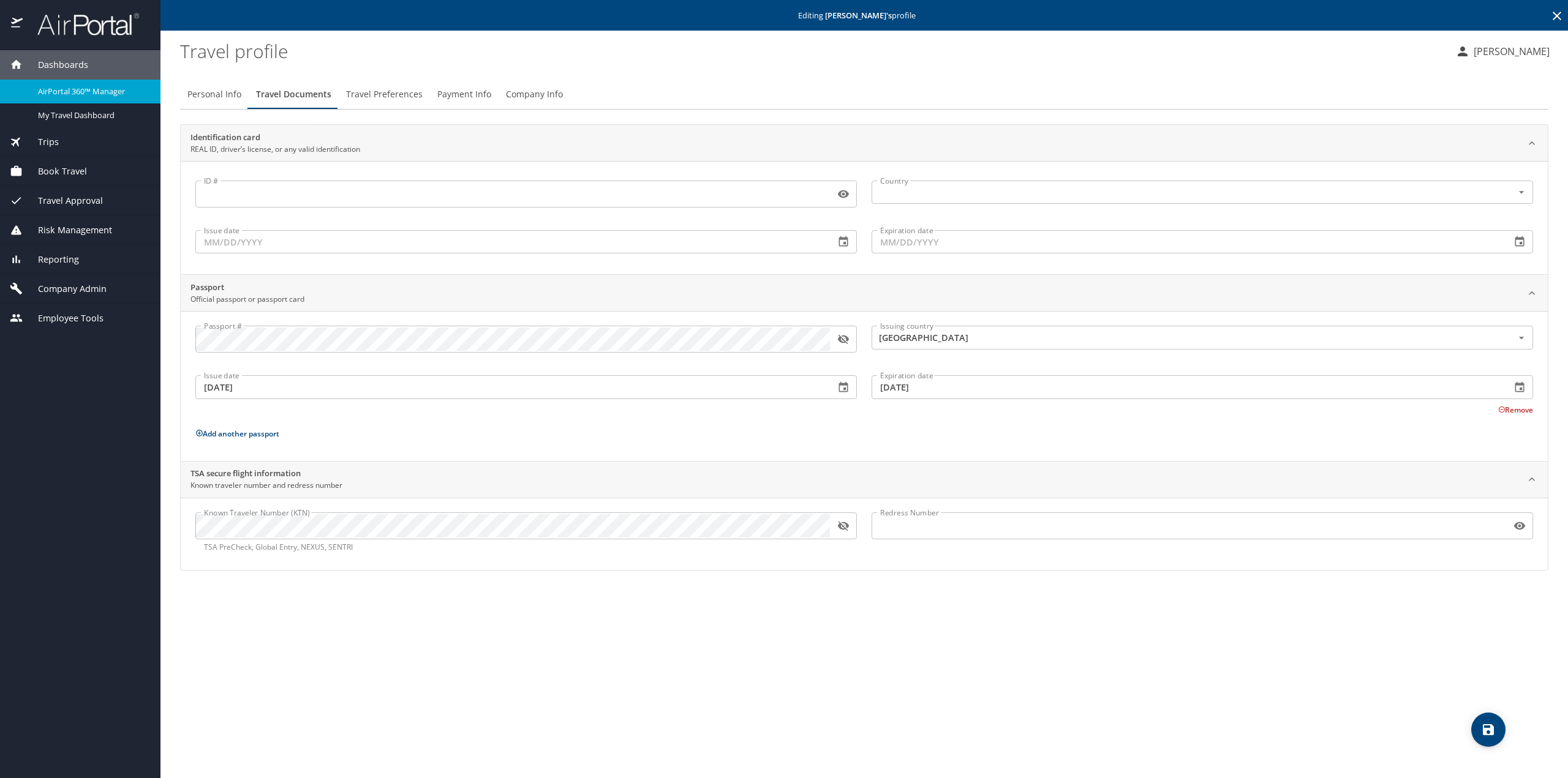
click at [847, 526] on icon "button" at bounding box center [843, 525] width 11 height 10
click at [452, 93] on span "Payment Info" at bounding box center [464, 95] width 54 height 16
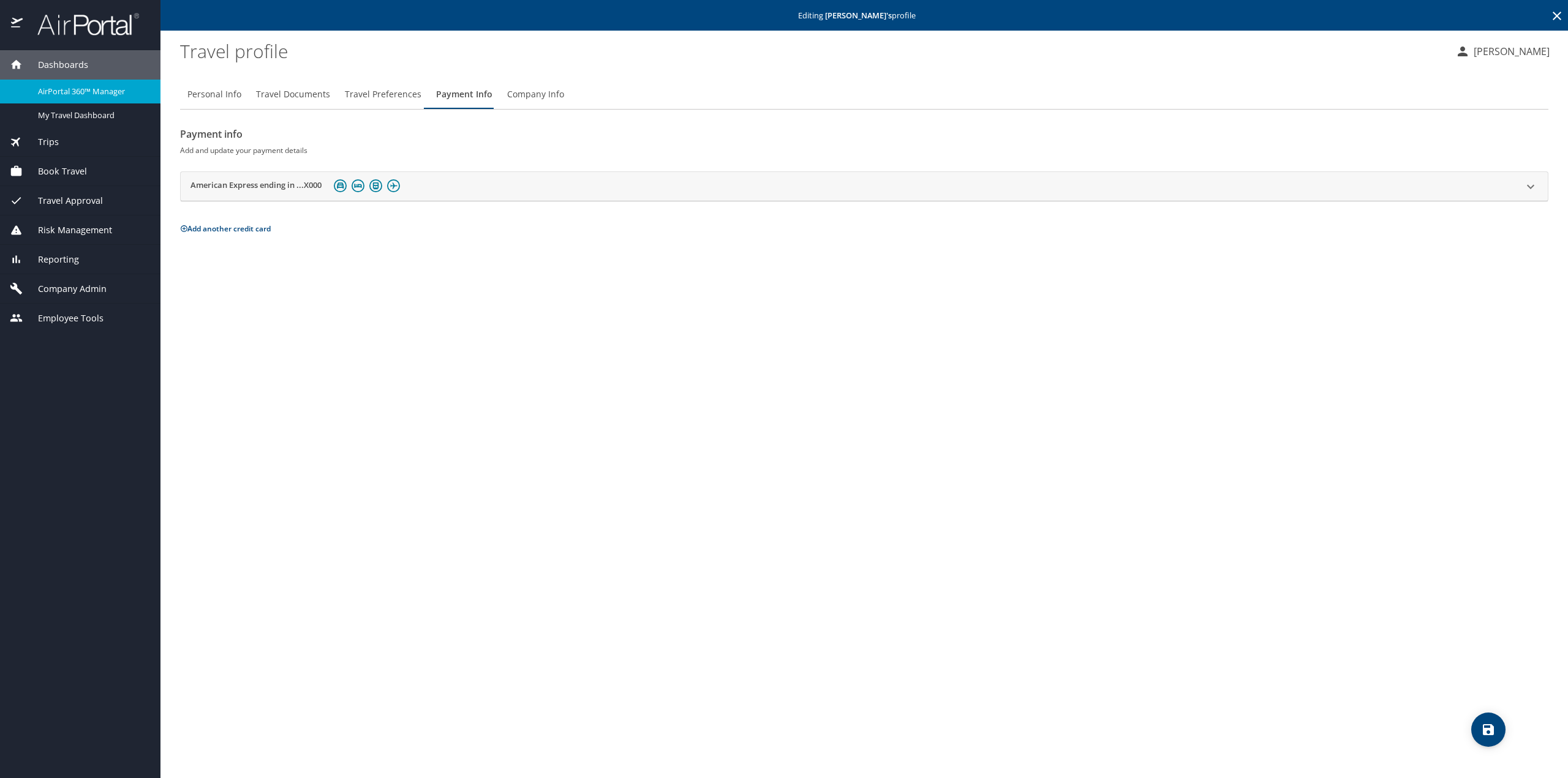
click at [454, 192] on div "American Express ending in ...X000" at bounding box center [853, 186] width 1325 height 19
click at [360, 95] on span "Travel Preferences" at bounding box center [383, 95] width 77 height 16
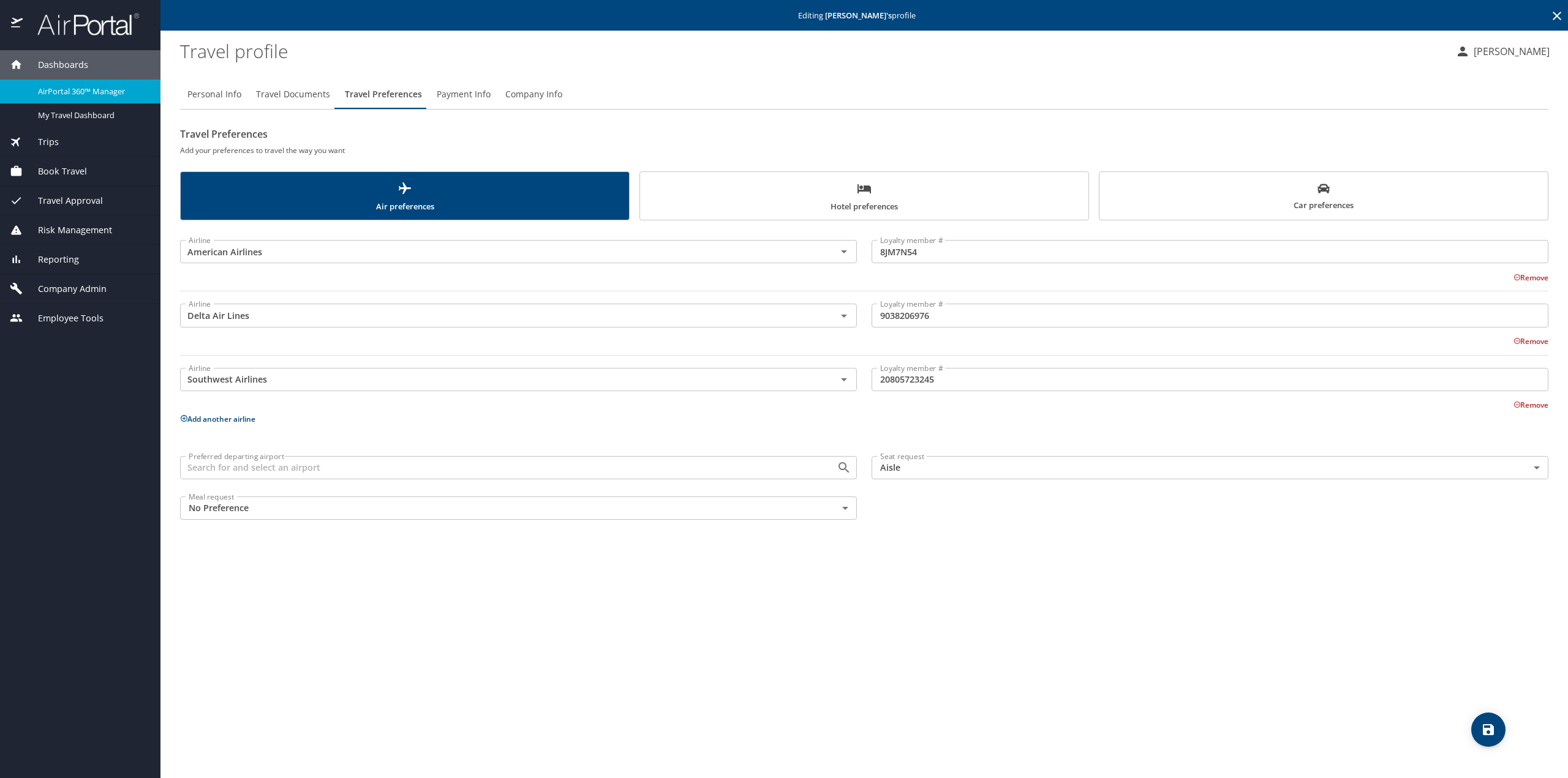
click at [826, 191] on span "Hotel preferences" at bounding box center [864, 197] width 433 height 32
